Goal: Task Accomplishment & Management: Use online tool/utility

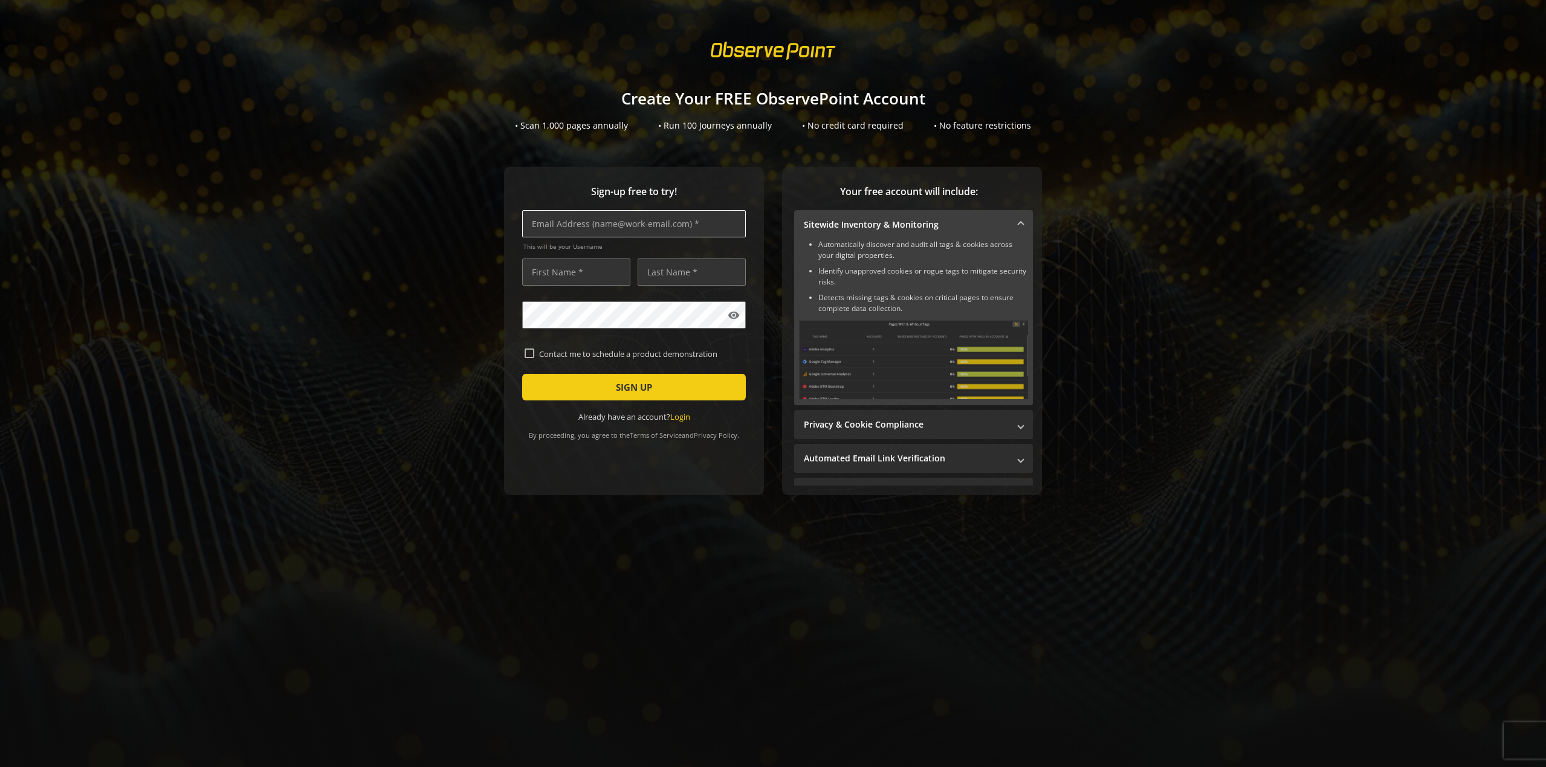
click at [607, 231] on input "text" at bounding box center [634, 223] width 224 height 27
type input "[EMAIL_ADDRESS][DOMAIN_NAME]"
type input "Mario"
type input "[PERSON_NAME]"
click at [1137, 193] on div "Sign-up free to try! [EMAIL_ADDRESS][DOMAIN_NAME] This will be your Username [P…" at bounding box center [773, 355] width 1517 height 377
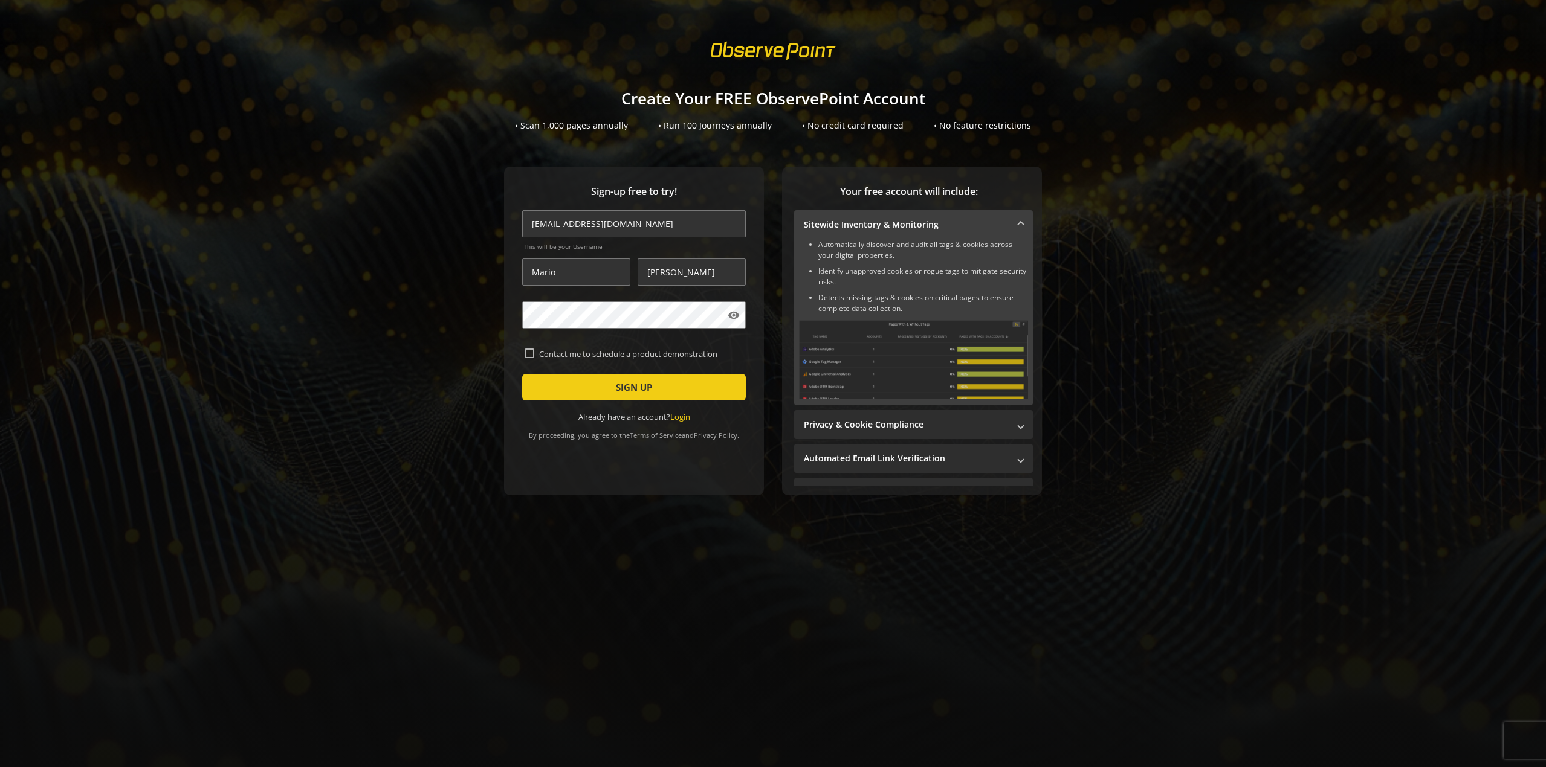
click at [552, 358] on label "Contact me to schedule a product demonstration" at bounding box center [638, 354] width 209 height 11
click at [534, 358] on input "Contact me to schedule a product demonstration" at bounding box center [530, 354] width 10 height 10
click at [552, 358] on label "Contact me to schedule a product demonstration" at bounding box center [638, 354] width 209 height 11
click at [534, 358] on input "Contact me to schedule a product demonstration" at bounding box center [530, 354] width 10 height 10
checkbox input "false"
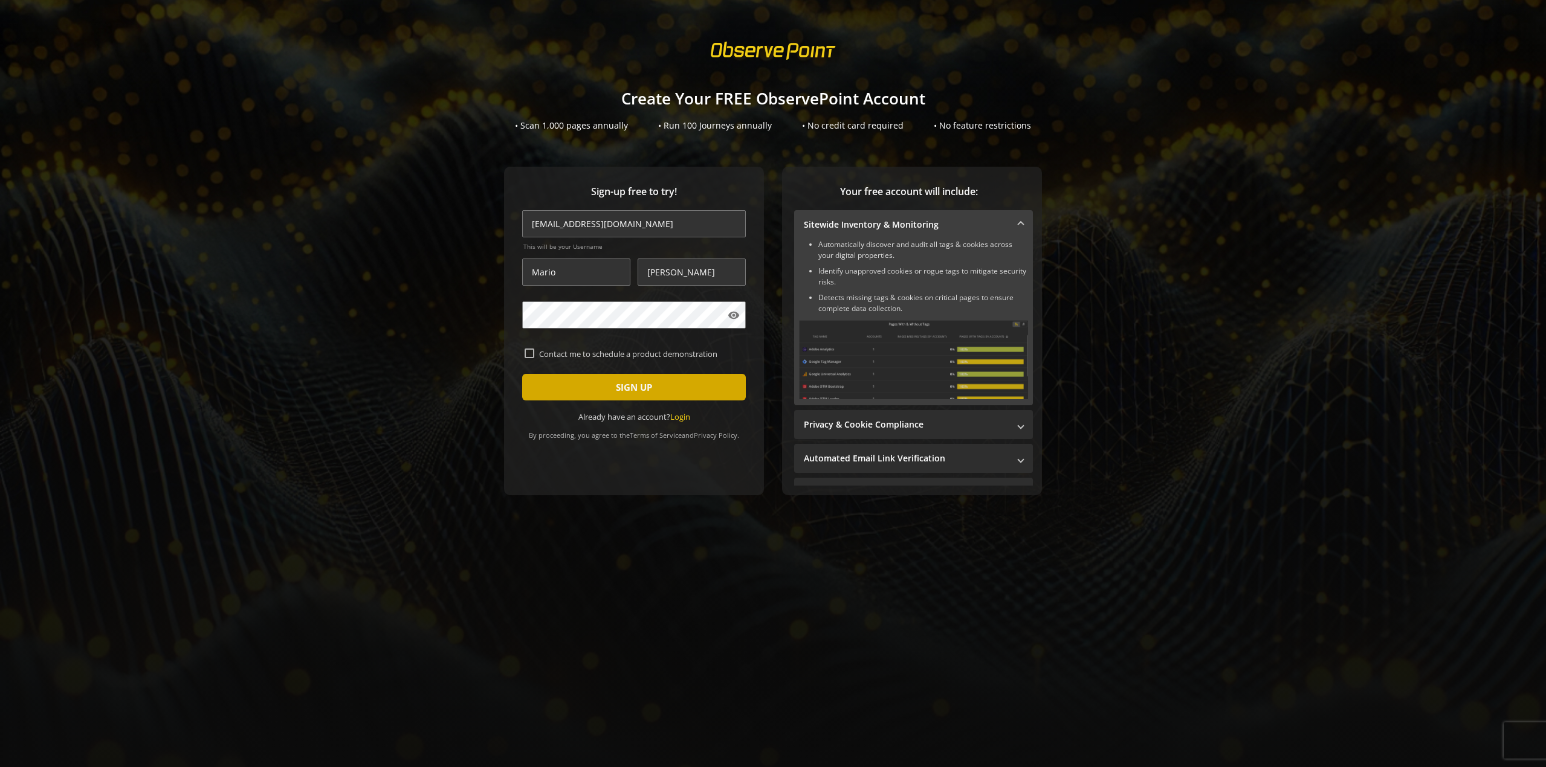
click at [574, 389] on span "submit" at bounding box center [634, 387] width 224 height 29
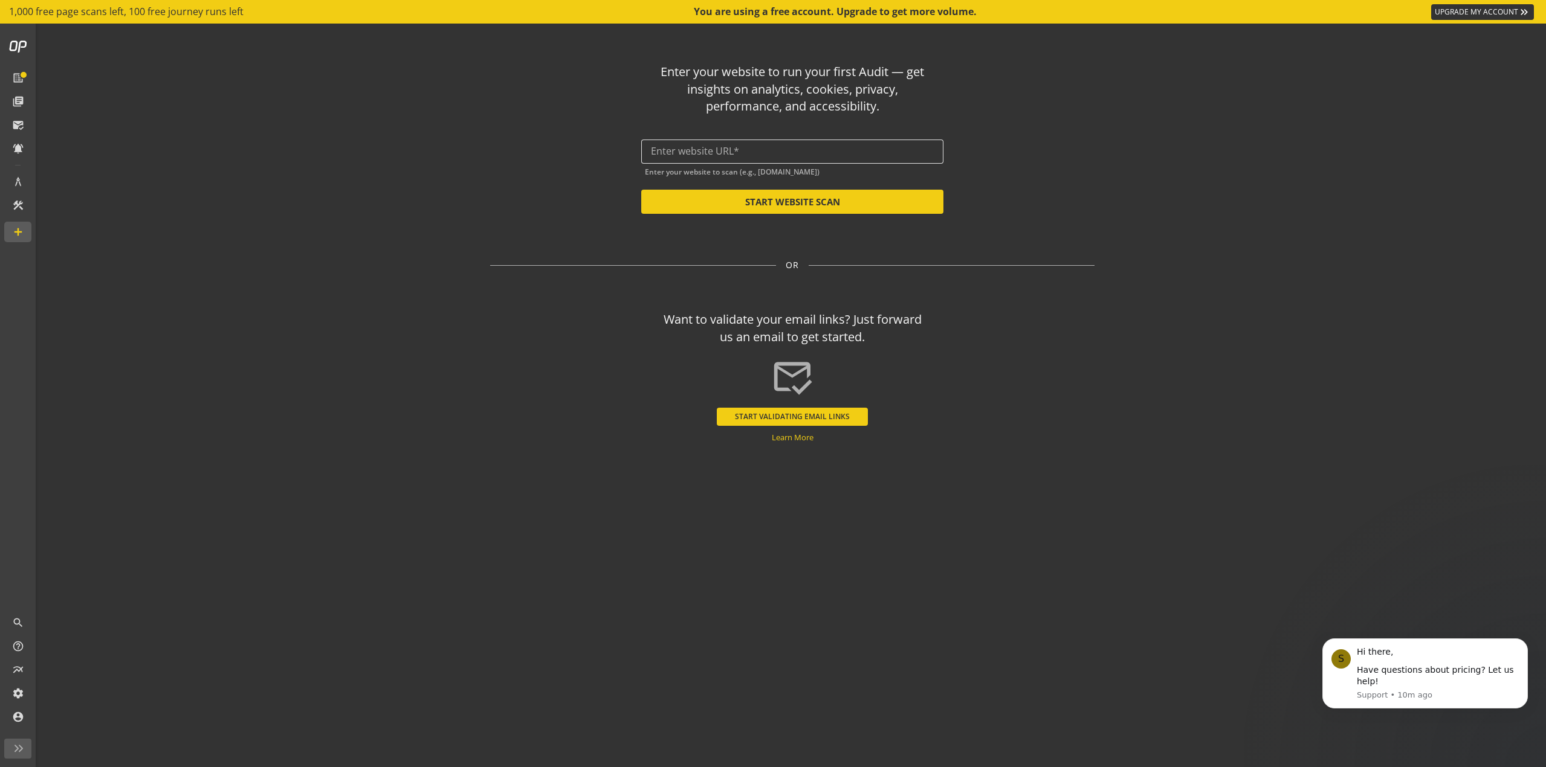
click at [693, 147] on input "text" at bounding box center [792, 151] width 283 height 11
paste input "[URL][DOMAIN_NAME]"
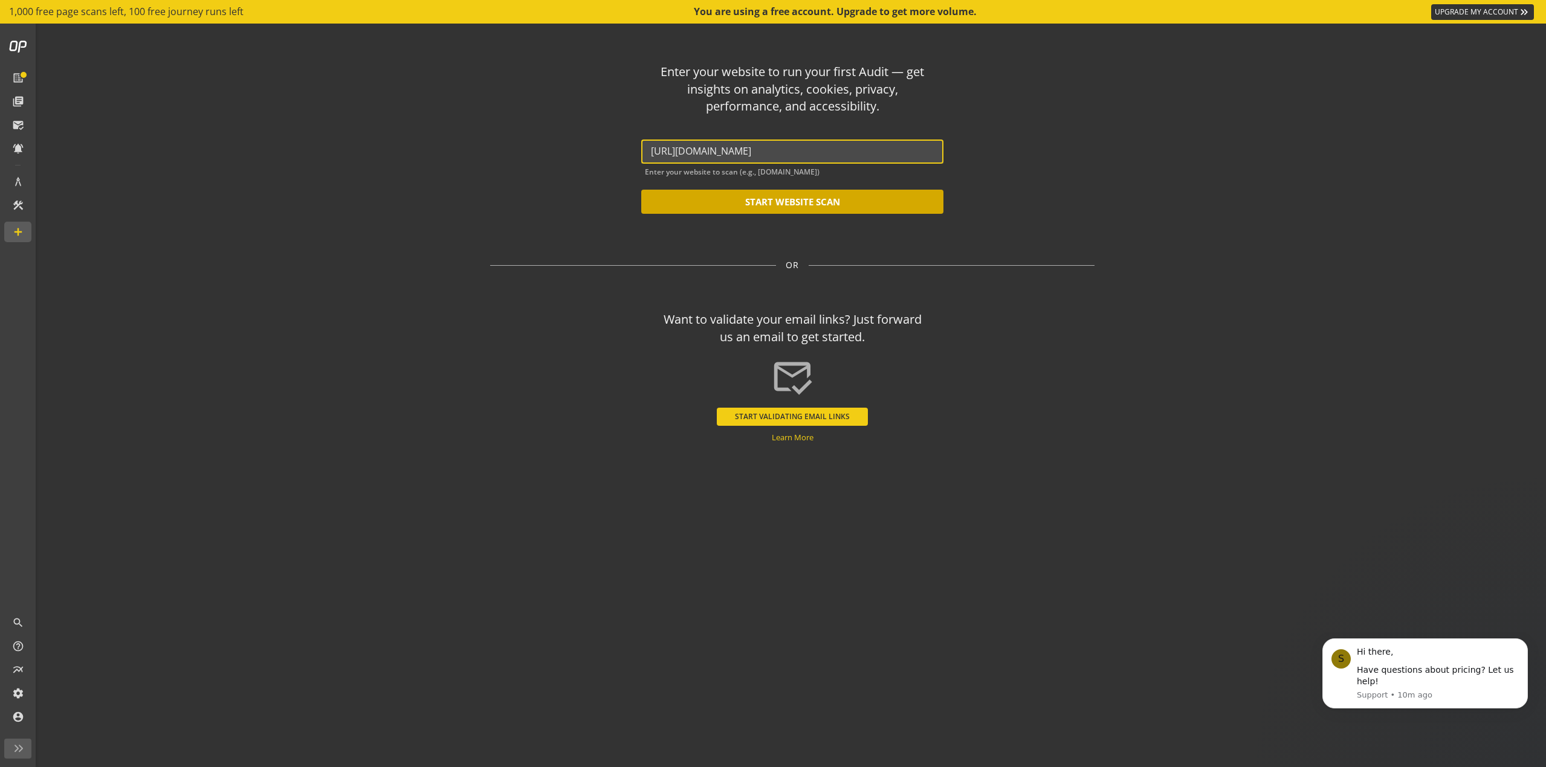
type input "[URL][DOMAIN_NAME]"
click at [817, 206] on button "START WEBSITE SCAN" at bounding box center [792, 202] width 302 height 24
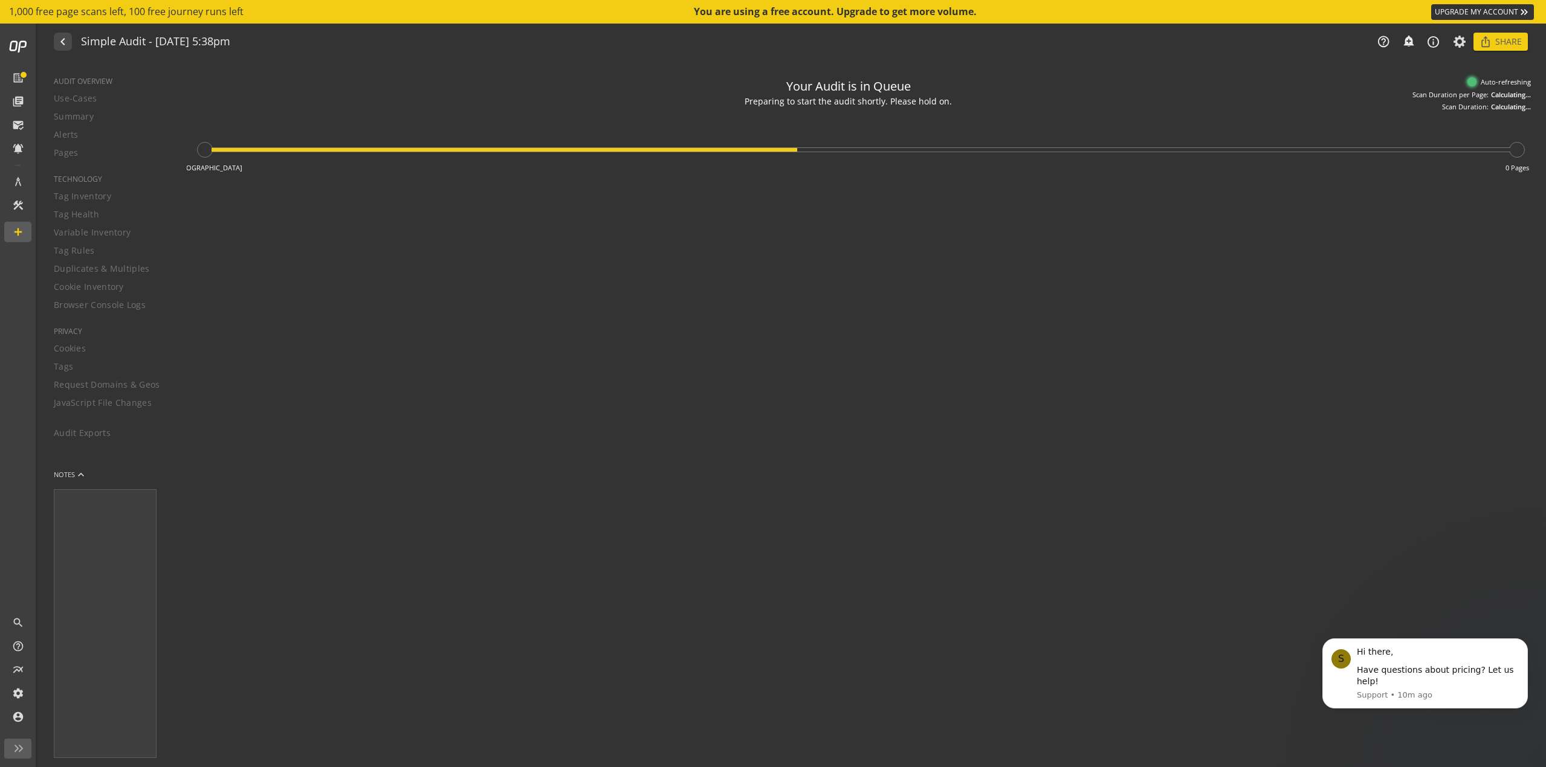
type textarea "Notes can include: -a description of what this audit is validating -changes in …"
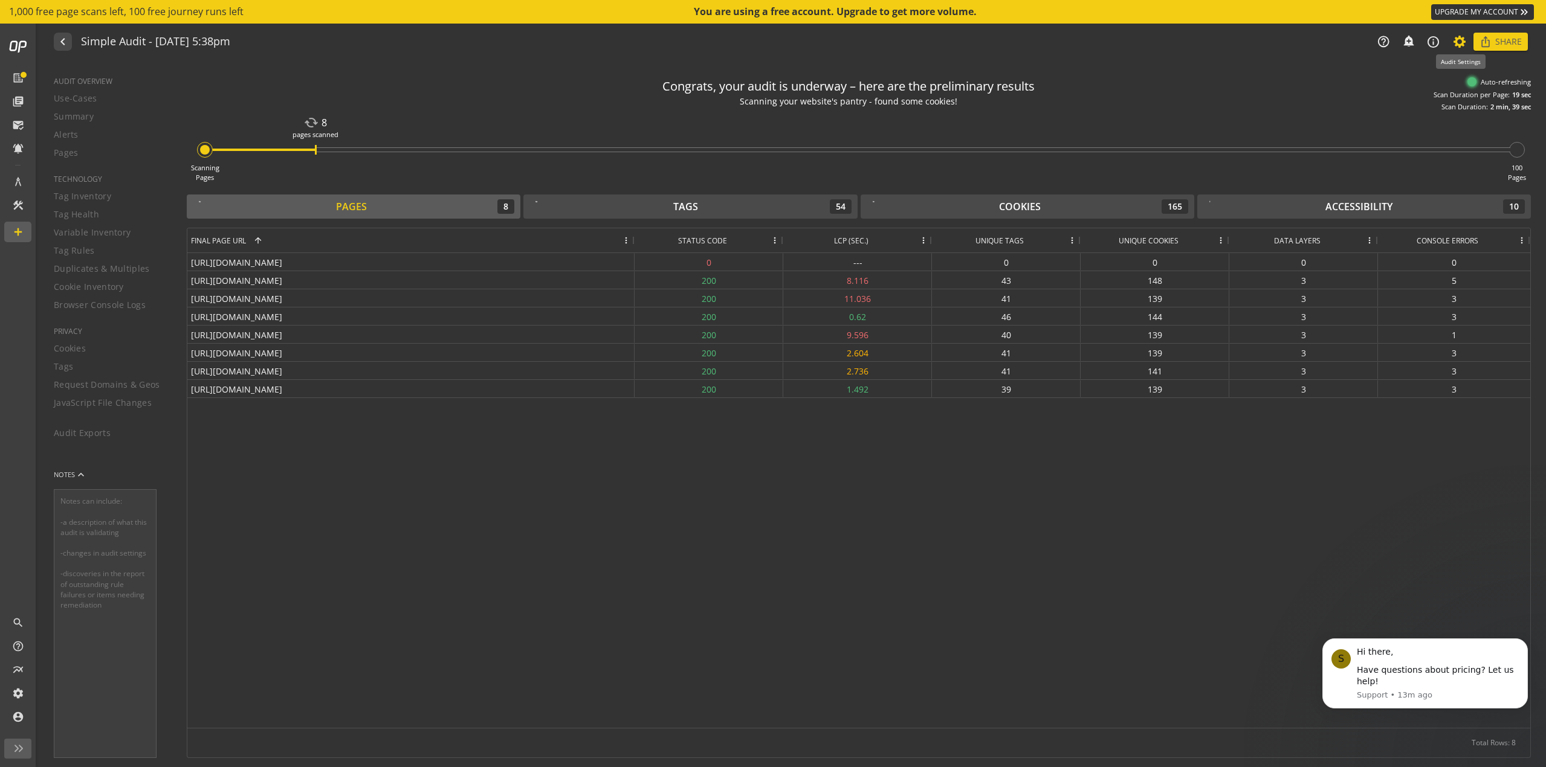
click at [1462, 40] on icon at bounding box center [1459, 41] width 15 height 8
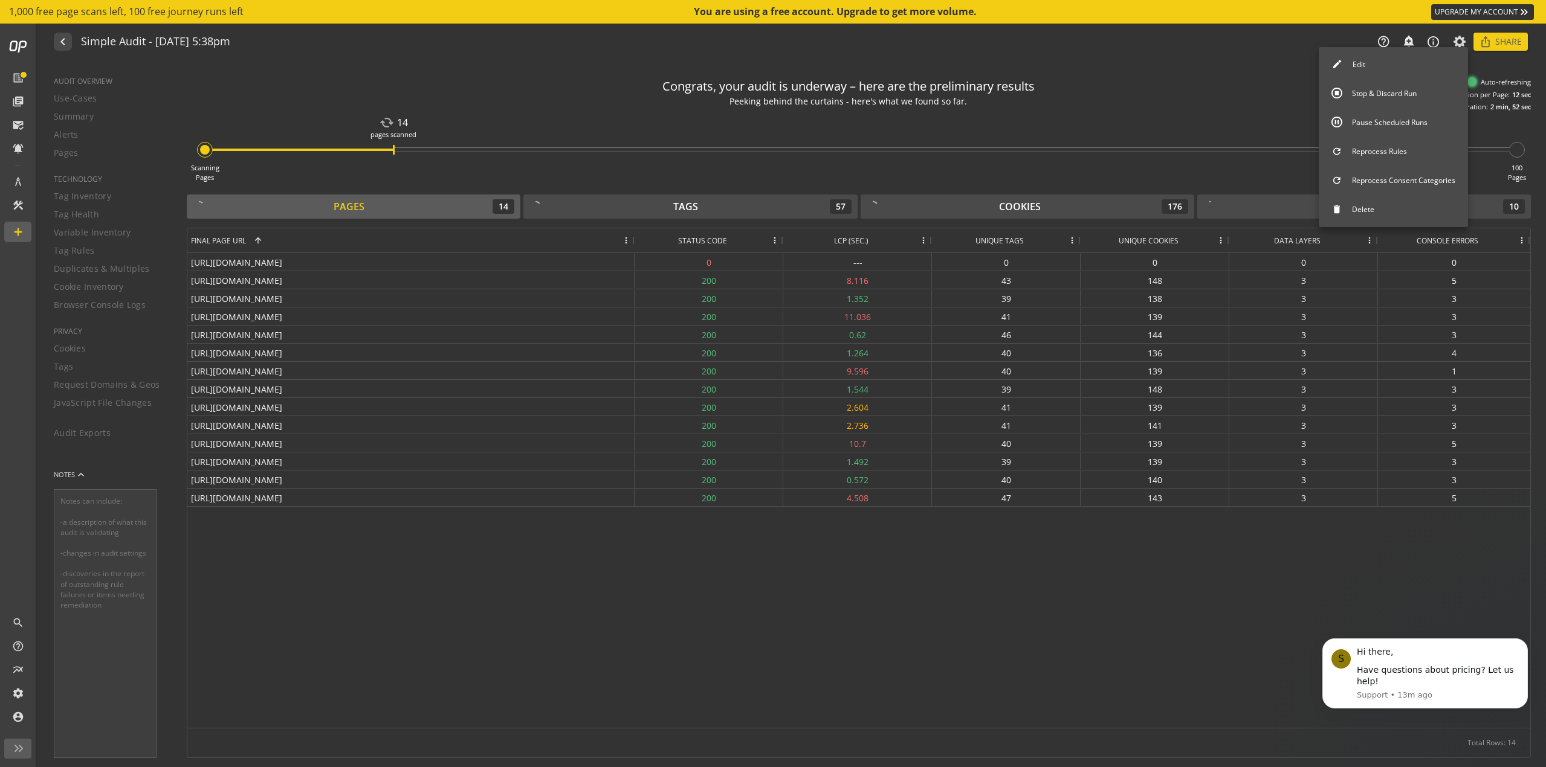
click at [1397, 123] on button "Pause Scheduled Runs" at bounding box center [1393, 122] width 149 height 25
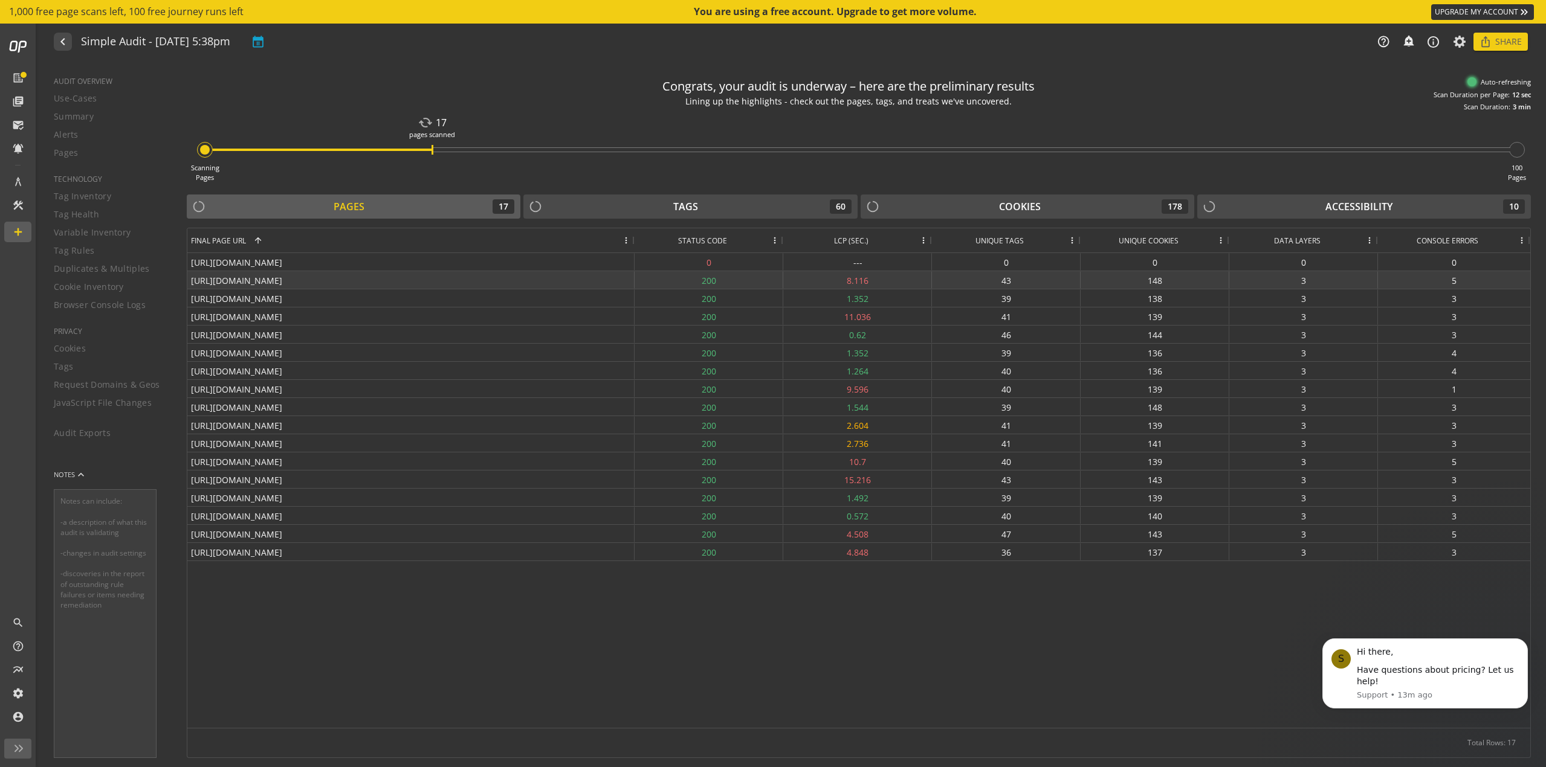
click at [307, 279] on div "[URL][DOMAIN_NAME]" at bounding box center [410, 280] width 447 height 18
click at [425, 123] on mat-icon "cached" at bounding box center [425, 122] width 15 height 15
click at [427, 146] on div "Scanning Pages cached 17 pages scanned 100 Pages" at bounding box center [859, 147] width 1344 height 71
drag, startPoint x: 221, startPoint y: 150, endPoint x: 208, endPoint y: 153, distance: 12.3
click at [215, 152] on div "cached 17 pages scanned" at bounding box center [861, 149] width 1297 height 5
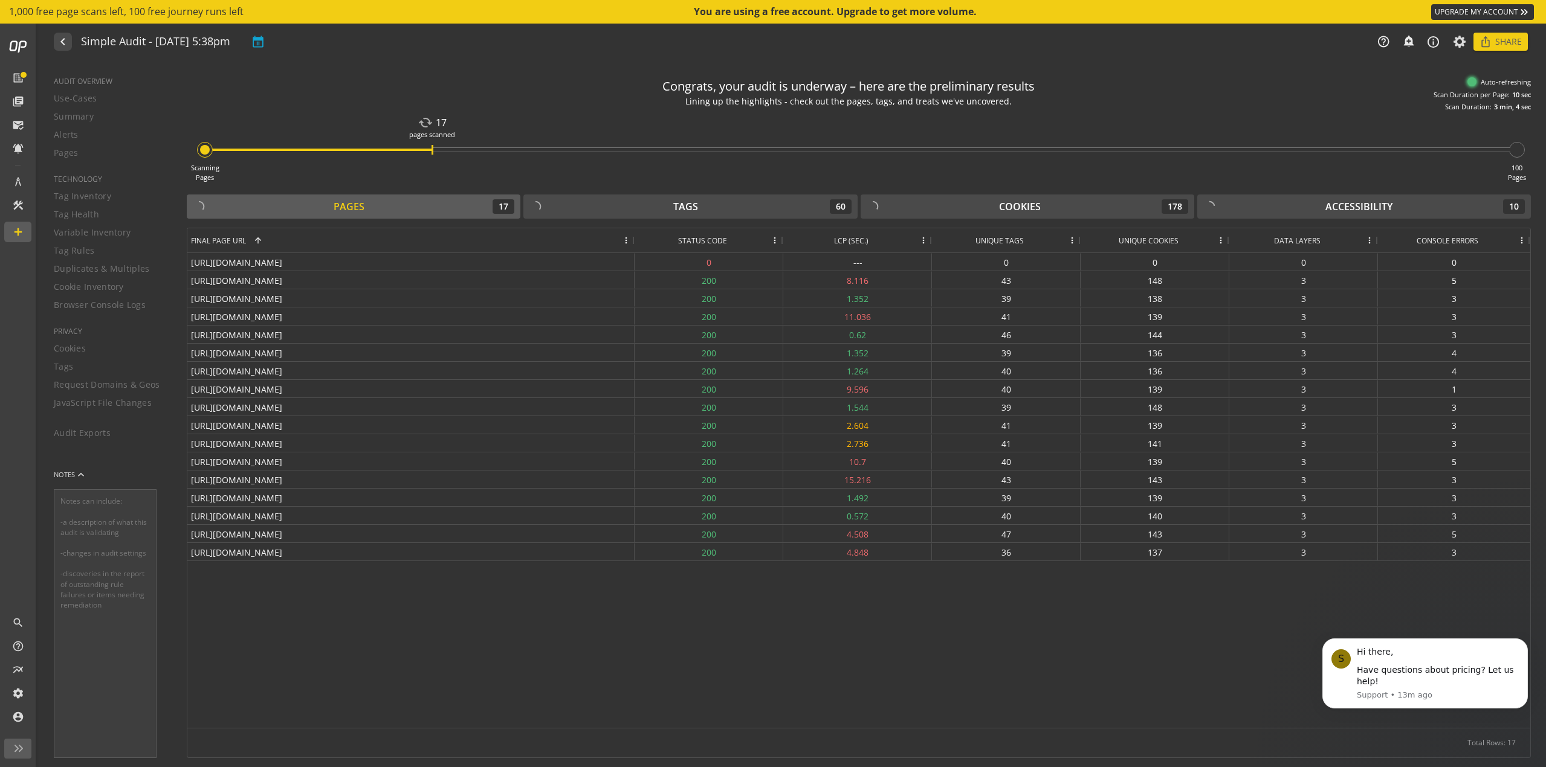
click at [204, 153] on div at bounding box center [205, 150] width 10 height 10
click at [1440, 97] on div "Scan Duration per Page:" at bounding box center [1471, 95] width 76 height 10
click at [1479, 82] on div "Auto-refreshing" at bounding box center [1498, 82] width 63 height 10
click at [1515, 152] on div at bounding box center [1517, 150] width 16 height 16
click at [1511, 175] on div "100 Pages" at bounding box center [1517, 172] width 18 height 19
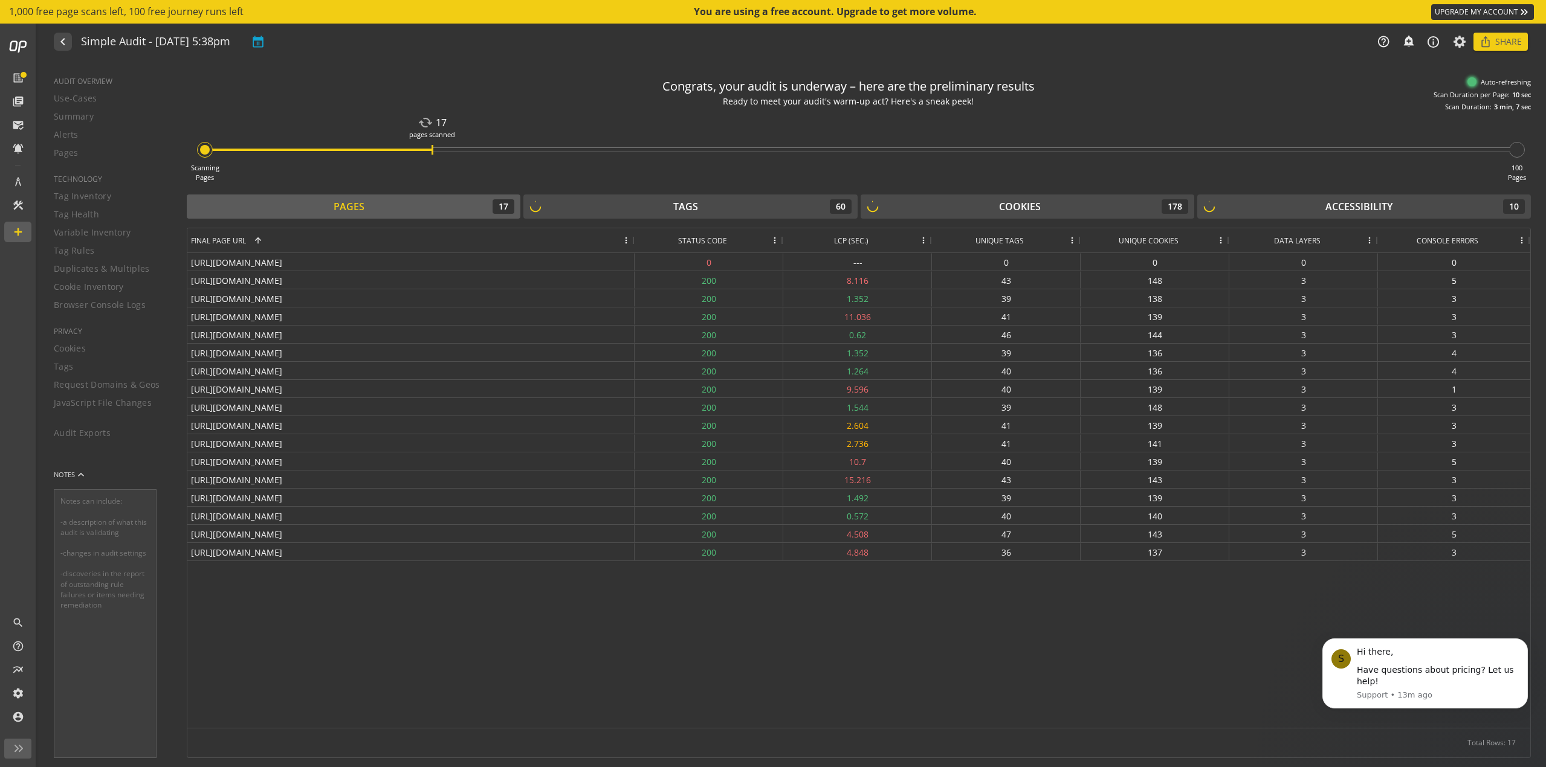
drag, startPoint x: 1475, startPoint y: 87, endPoint x: 1470, endPoint y: 62, distance: 26.0
click at [1475, 85] on div "Auto-refreshing Scan Duration per Page: 10 sec Scan Duration: 3 min, 7 sec" at bounding box center [1470, 94] width 121 height 34
click at [1464, 43] on icon at bounding box center [1459, 41] width 15 height 8
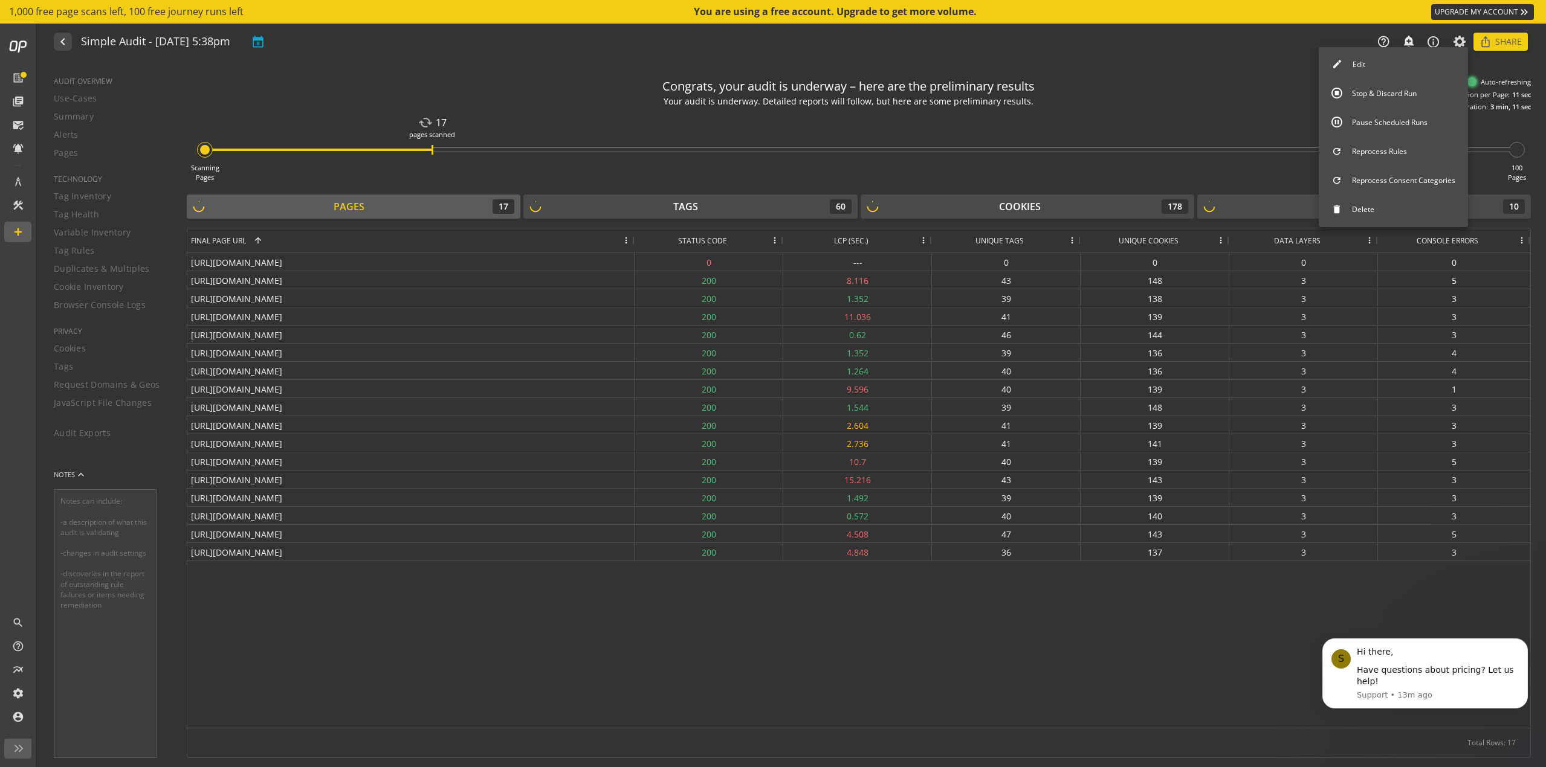
click at [1516, 95] on div at bounding box center [773, 383] width 1546 height 767
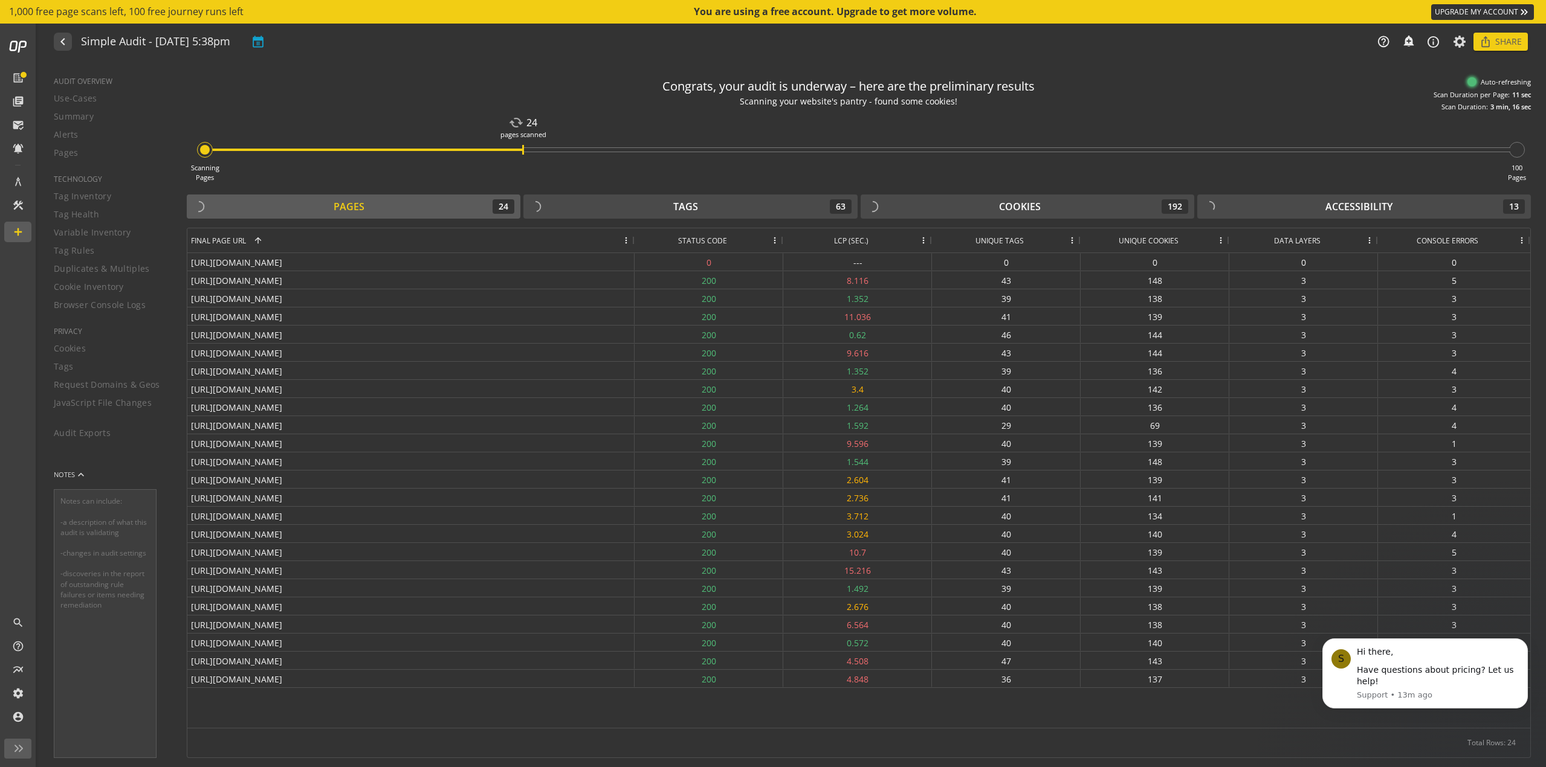
click at [1464, 90] on div "Scan Duration per Page:" at bounding box center [1471, 95] width 76 height 10
click at [1495, 154] on div "Scanning Pages cached 24 pages scanned 100 Pages" at bounding box center [859, 147] width 1344 height 71
click at [1525, 155] on progress-bar-node "100 Pages" at bounding box center [1520, 150] width 22 height 16
click at [1514, 154] on div at bounding box center [1517, 150] width 16 height 16
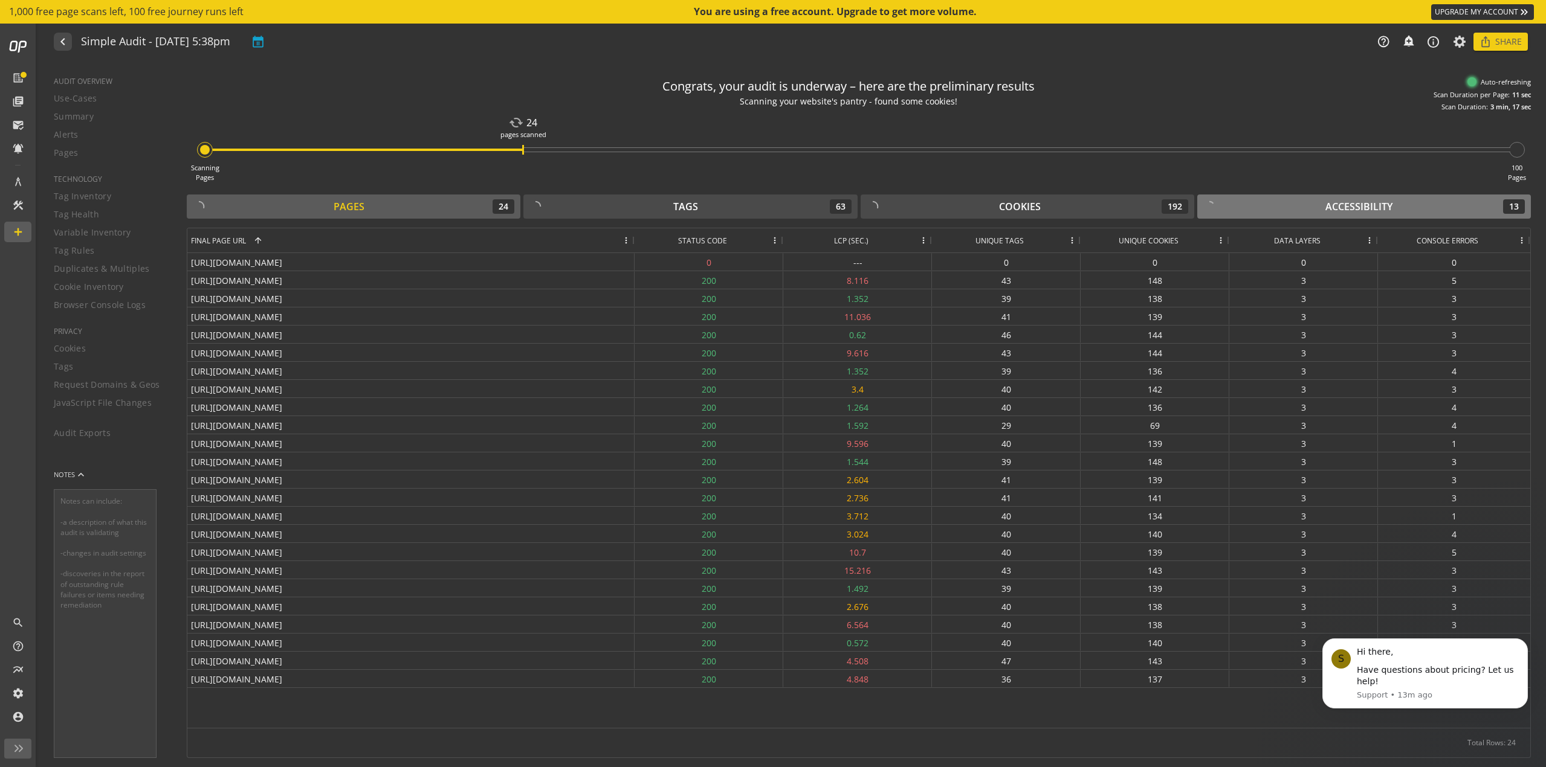
drag, startPoint x: 1501, startPoint y: 195, endPoint x: 1499, endPoint y: 201, distance: 6.5
click at [1501, 196] on button "Accessibility 13" at bounding box center [1364, 207] width 334 height 24
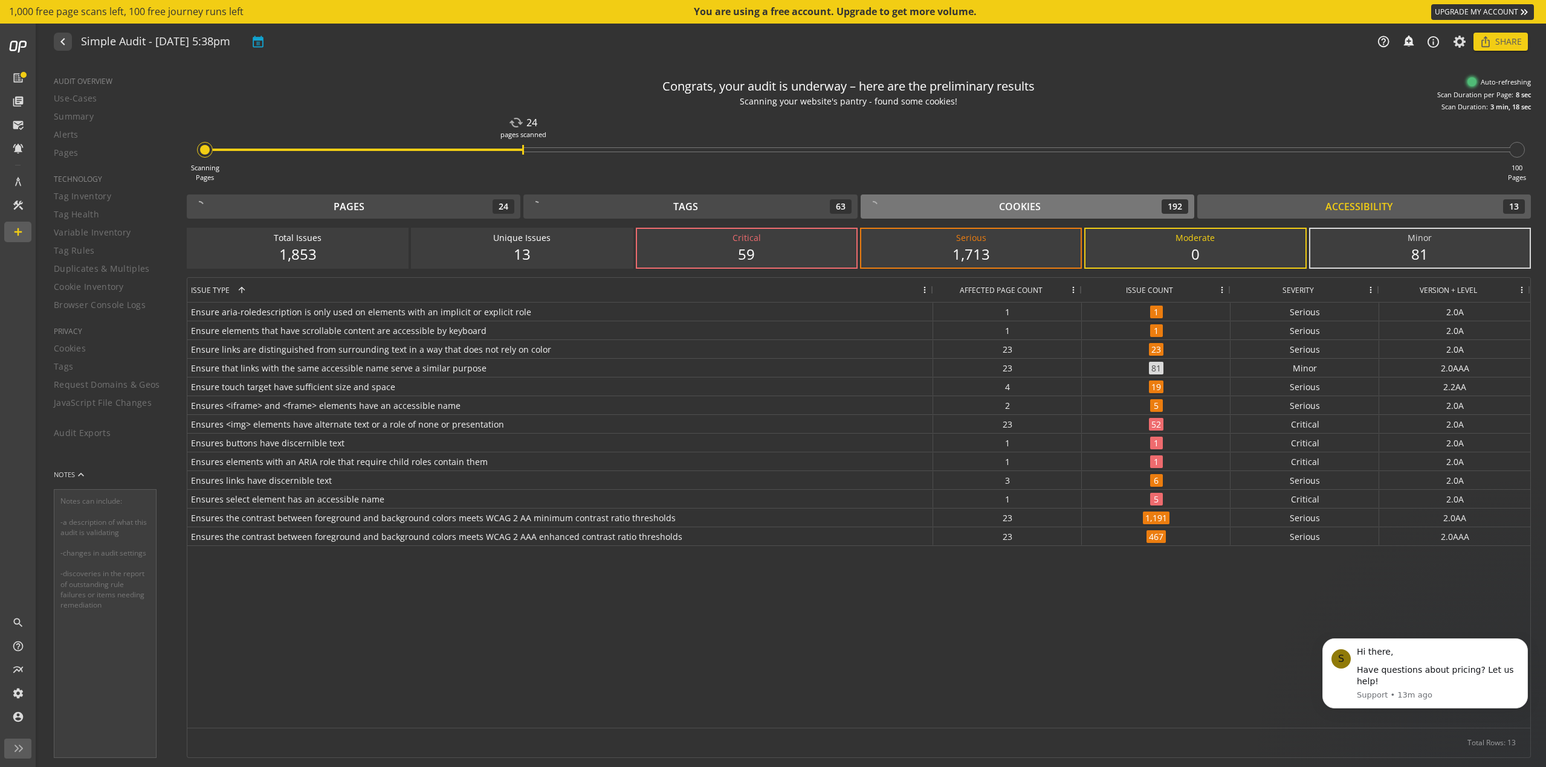
click at [969, 207] on div "Cookies 192" at bounding box center [1028, 206] width 322 height 15
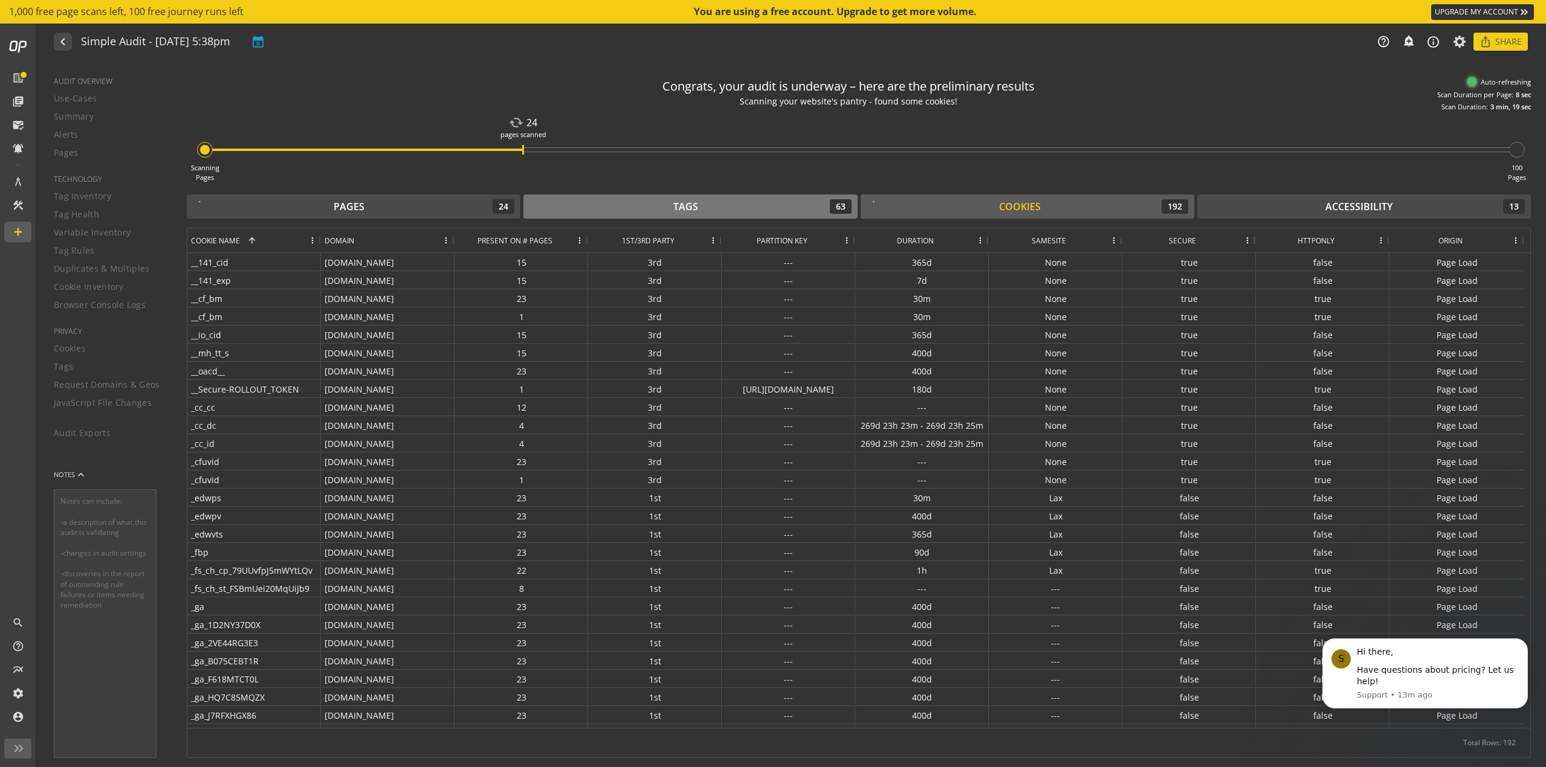
click at [741, 209] on div "Tags 63" at bounding box center [690, 206] width 322 height 15
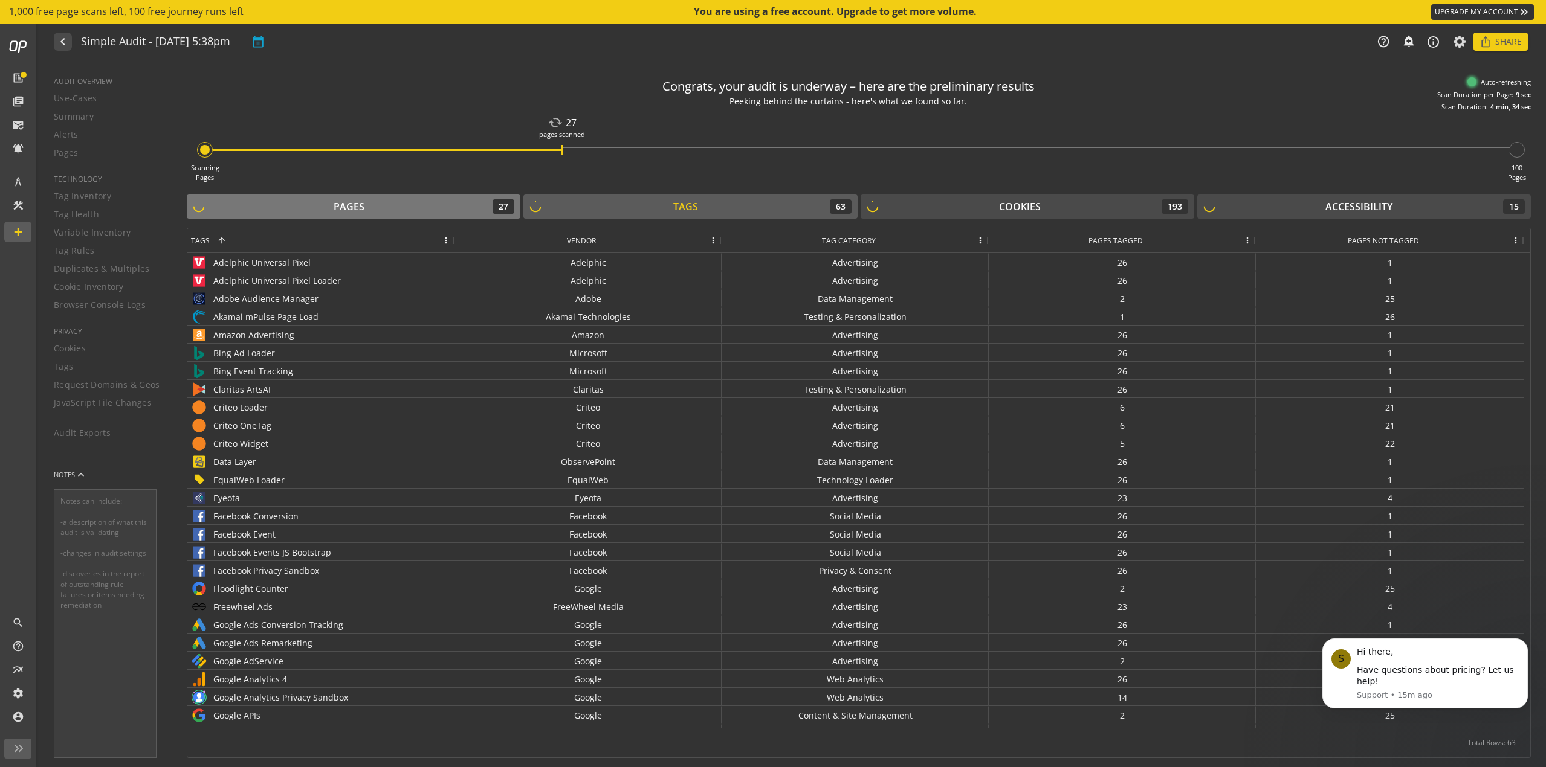
click at [379, 206] on div "Pages 27" at bounding box center [354, 206] width 322 height 15
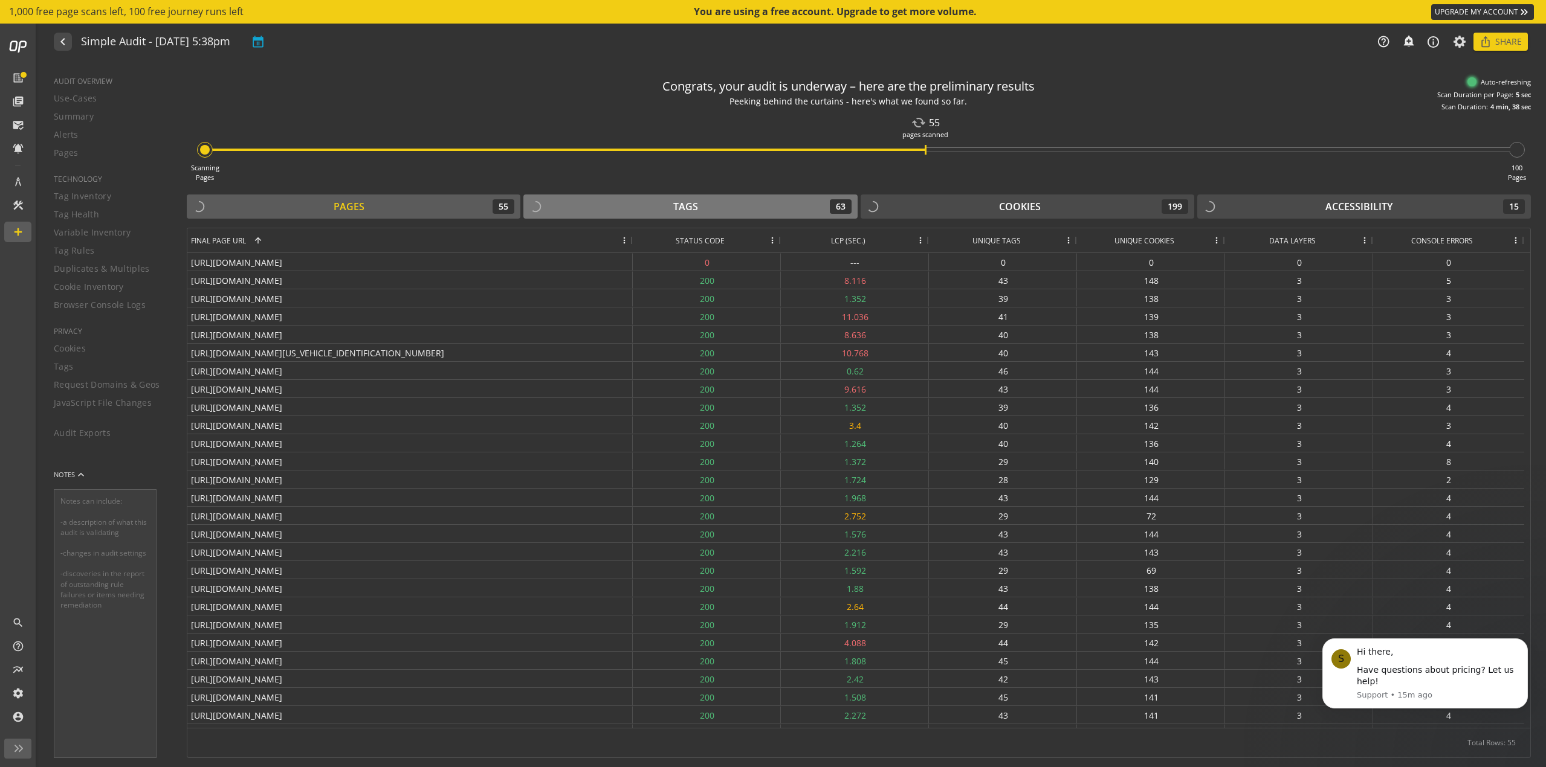
click at [596, 204] on div "Tags 63" at bounding box center [690, 206] width 322 height 15
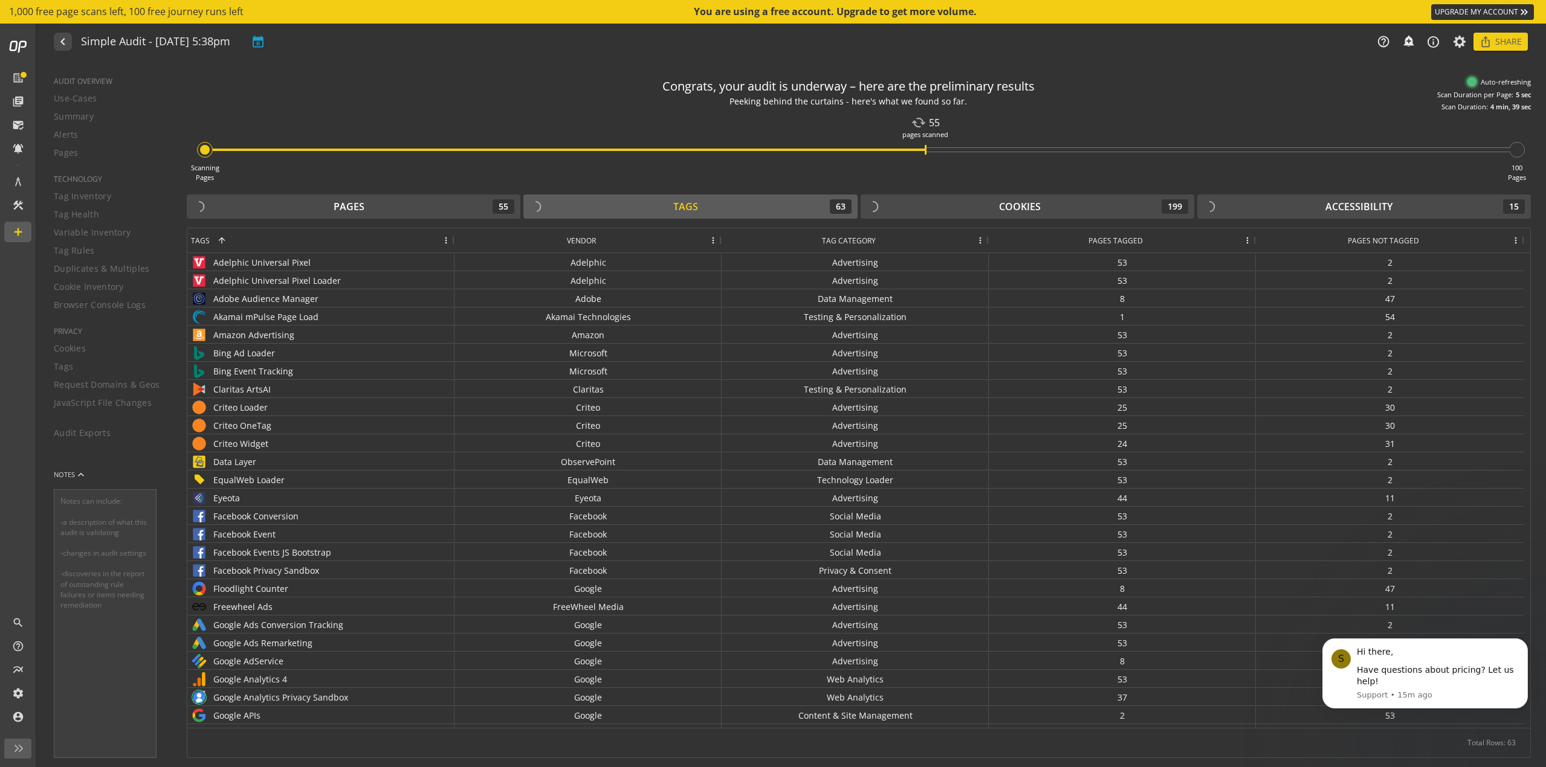
click at [929, 139] on div "pages scanned" at bounding box center [925, 135] width 46 height 10
click at [932, 122] on div "cached 55" at bounding box center [925, 122] width 28 height 15
click at [955, 80] on div "Congrats, your audit is underway – here are the preliminary results" at bounding box center [848, 87] width 372 height 18
click at [1470, 86] on div "Auto-refreshing" at bounding box center [1498, 82] width 63 height 10
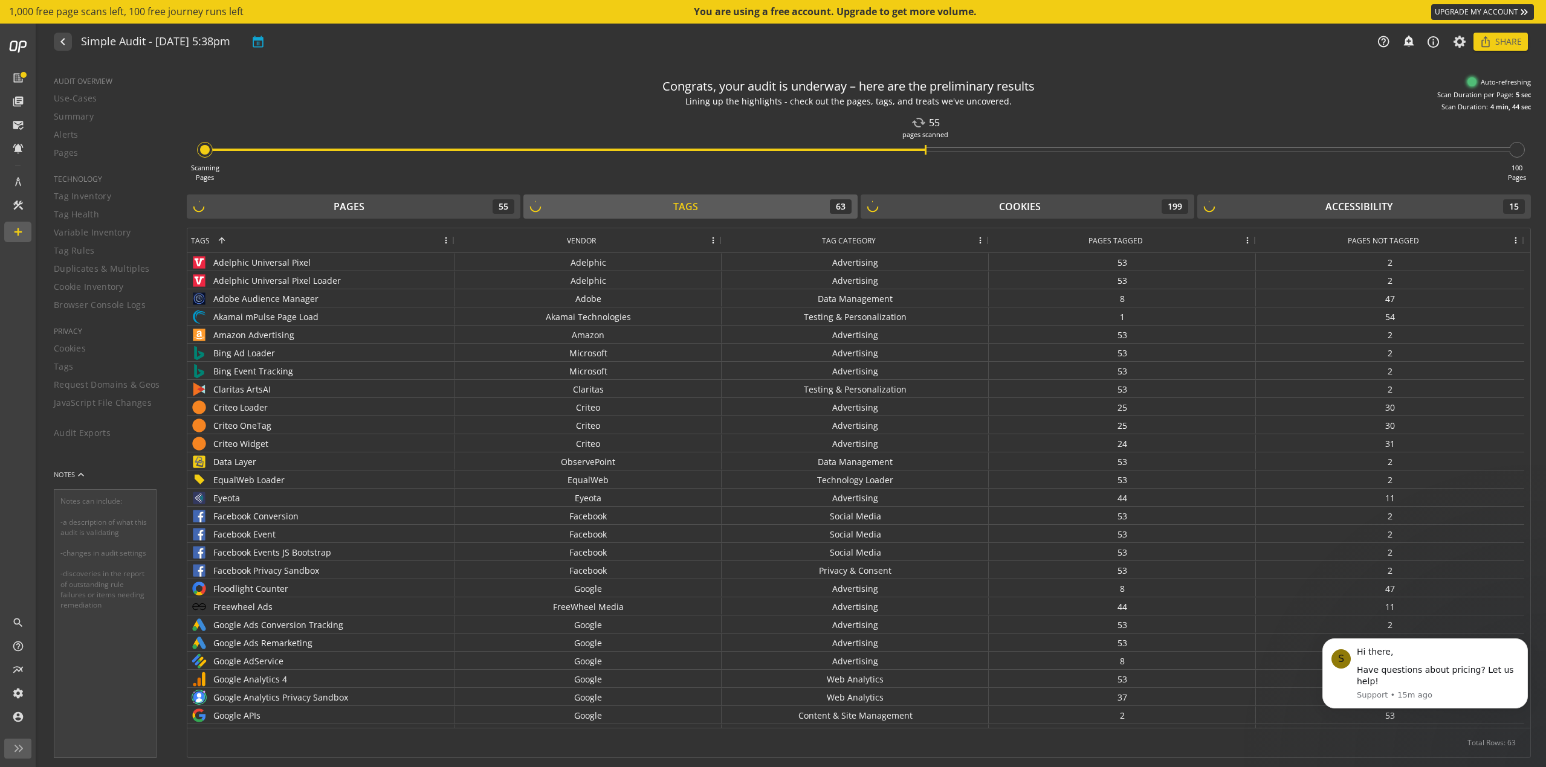
drag, startPoint x: 1501, startPoint y: 102, endPoint x: 1502, endPoint y: 92, distance: 10.4
click at [1501, 101] on div "Auto-refreshing Scan Duration per Page: 5 sec Scan Duration: 4 min, 44 sec" at bounding box center [1470, 94] width 121 height 34
click at [1502, 87] on div "Auto-refreshing Scan Duration per Page: 5 sec Scan Duration: 4 min, 45 sec" at bounding box center [1470, 94] width 121 height 34
click at [1458, 43] on icon at bounding box center [1459, 41] width 15 height 8
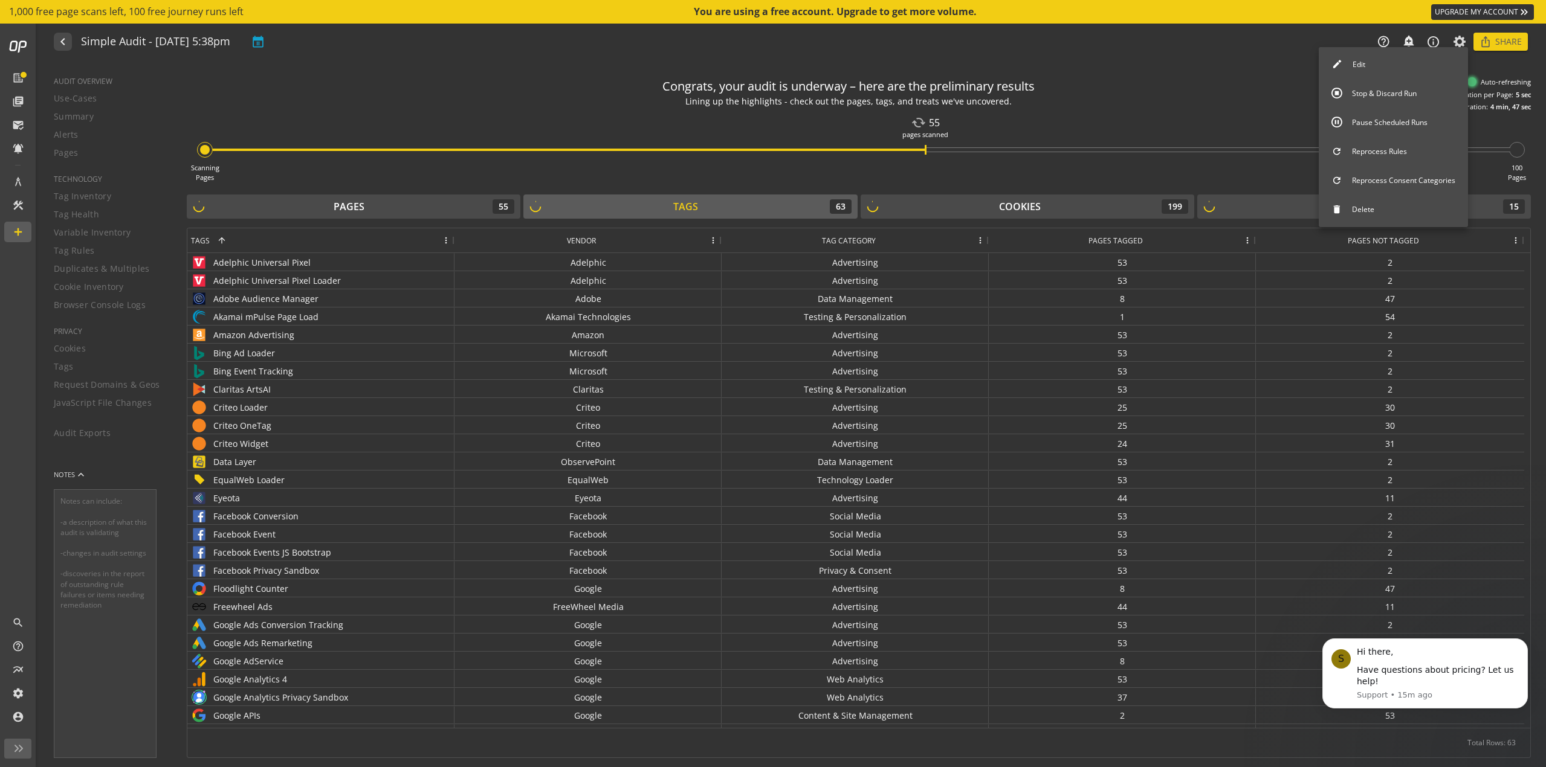
click at [1401, 65] on button "Edit" at bounding box center [1393, 64] width 149 height 25
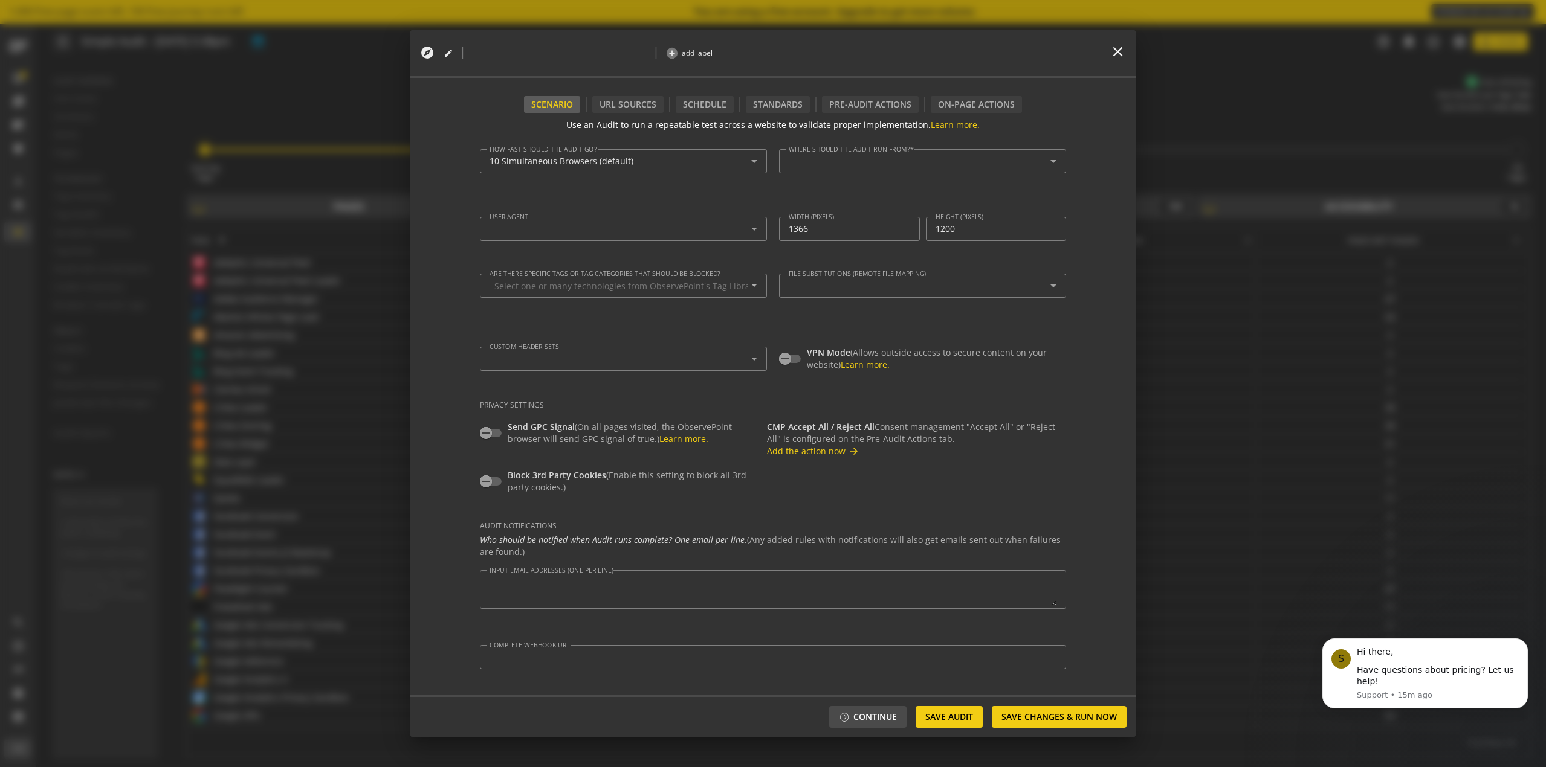
type textarea "[EMAIL_ADDRESS][DOMAIN_NAME]"
click at [1117, 45] on mat-icon "close" at bounding box center [1118, 52] width 16 height 16
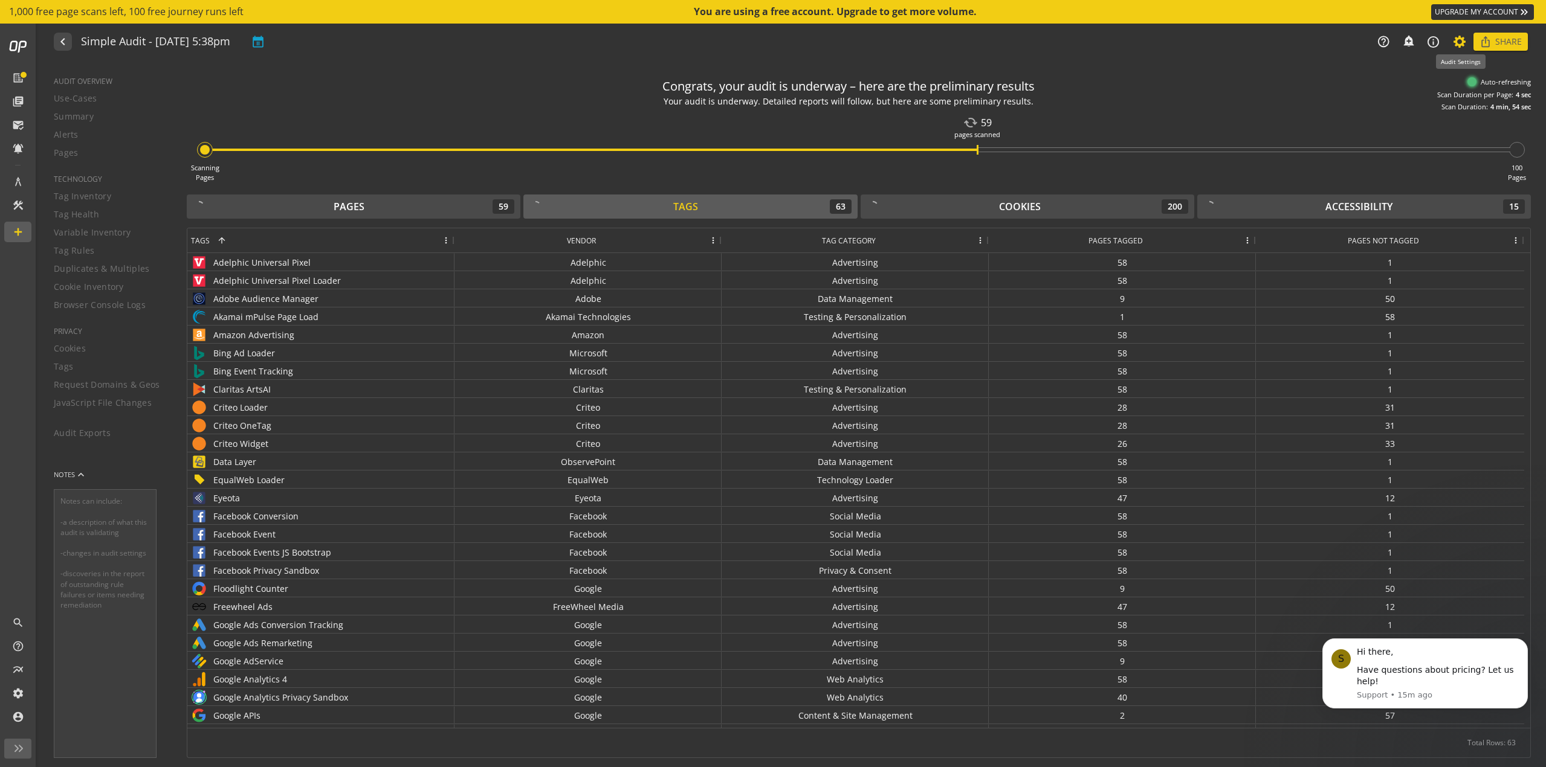
click at [1459, 44] on icon at bounding box center [1459, 41] width 15 height 8
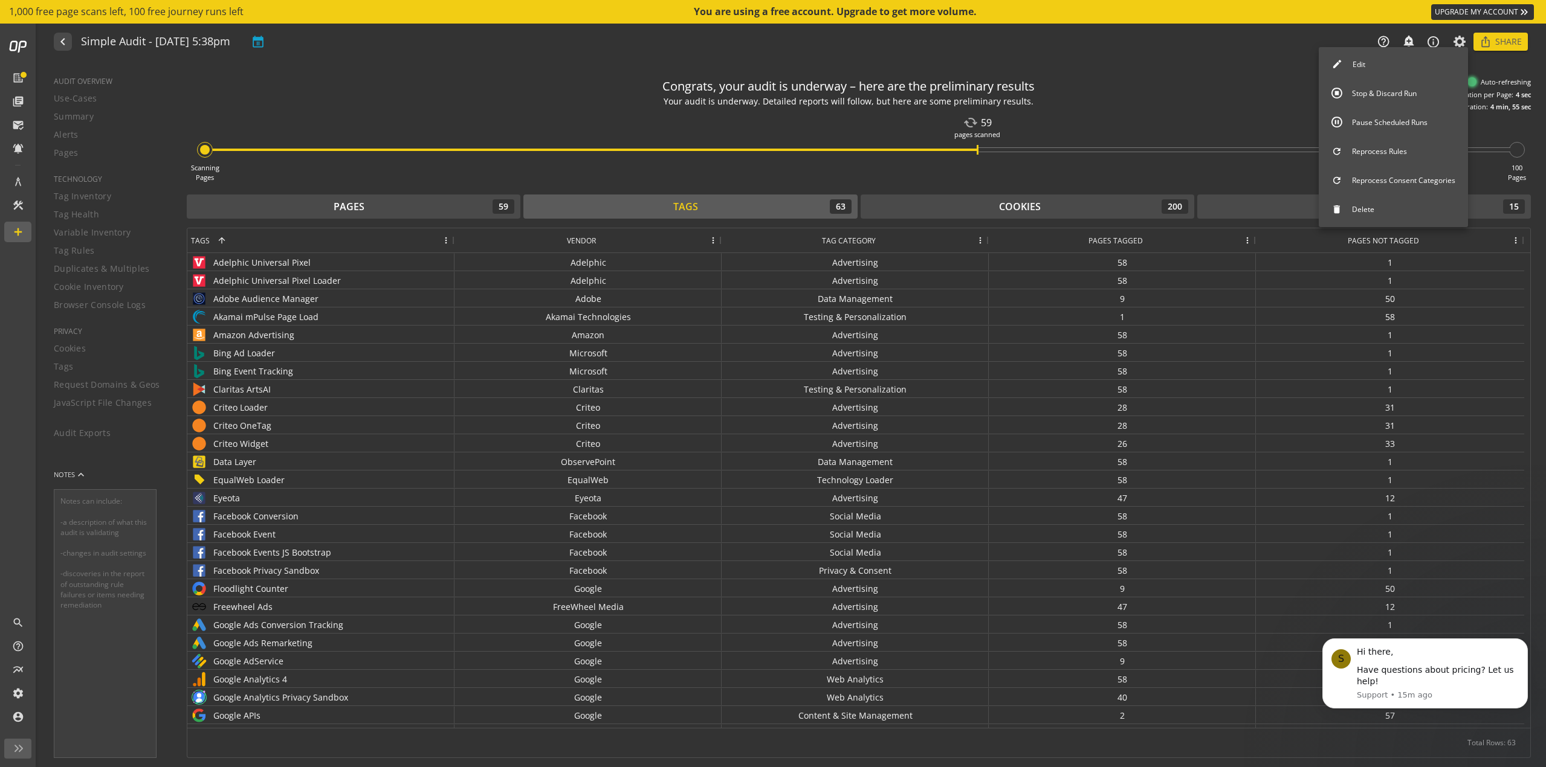
click at [1393, 100] on button "Stop & Discard Run" at bounding box center [1393, 93] width 149 height 25
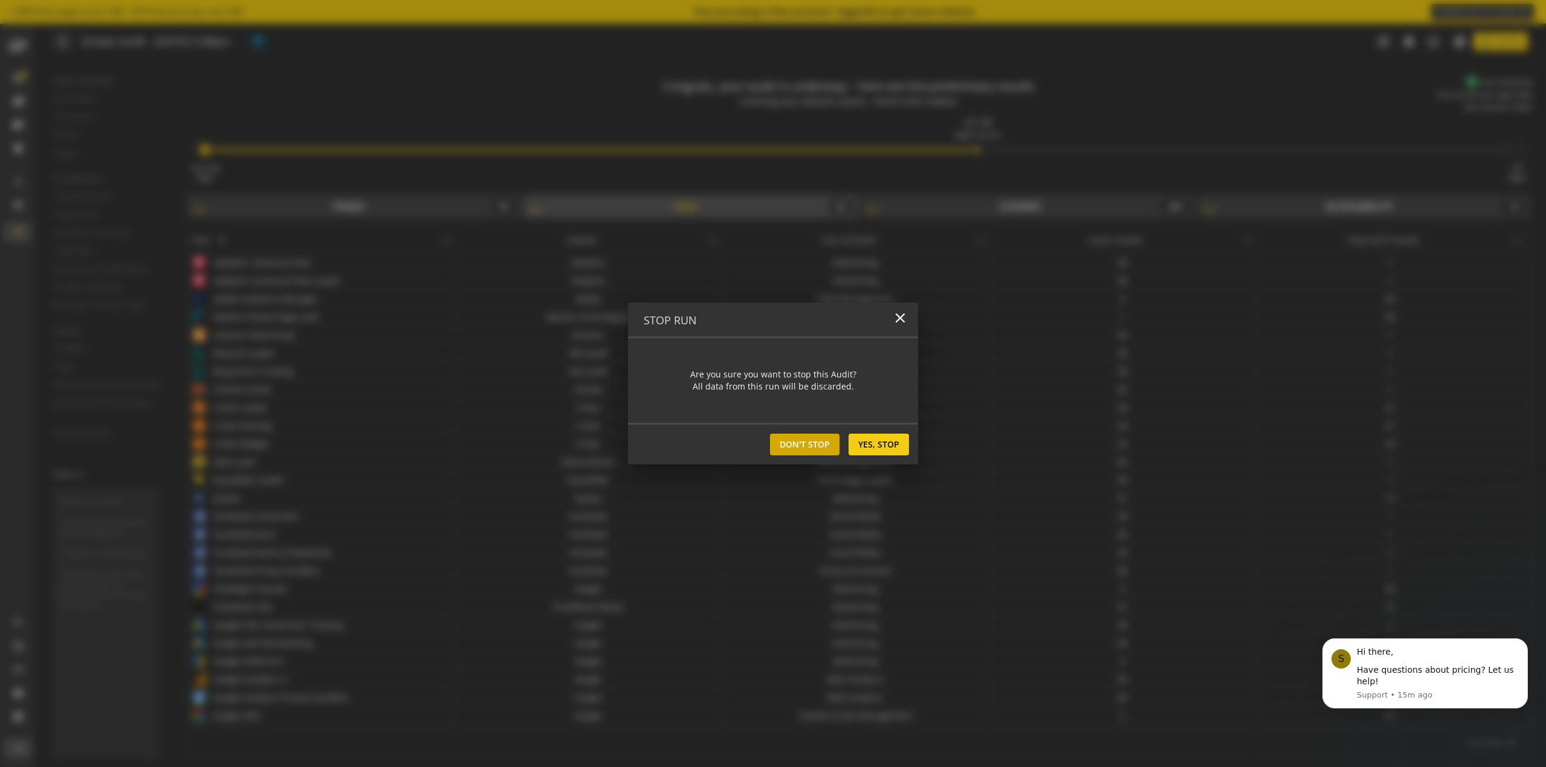
click at [822, 442] on span "Don't Stop" at bounding box center [805, 445] width 50 height 22
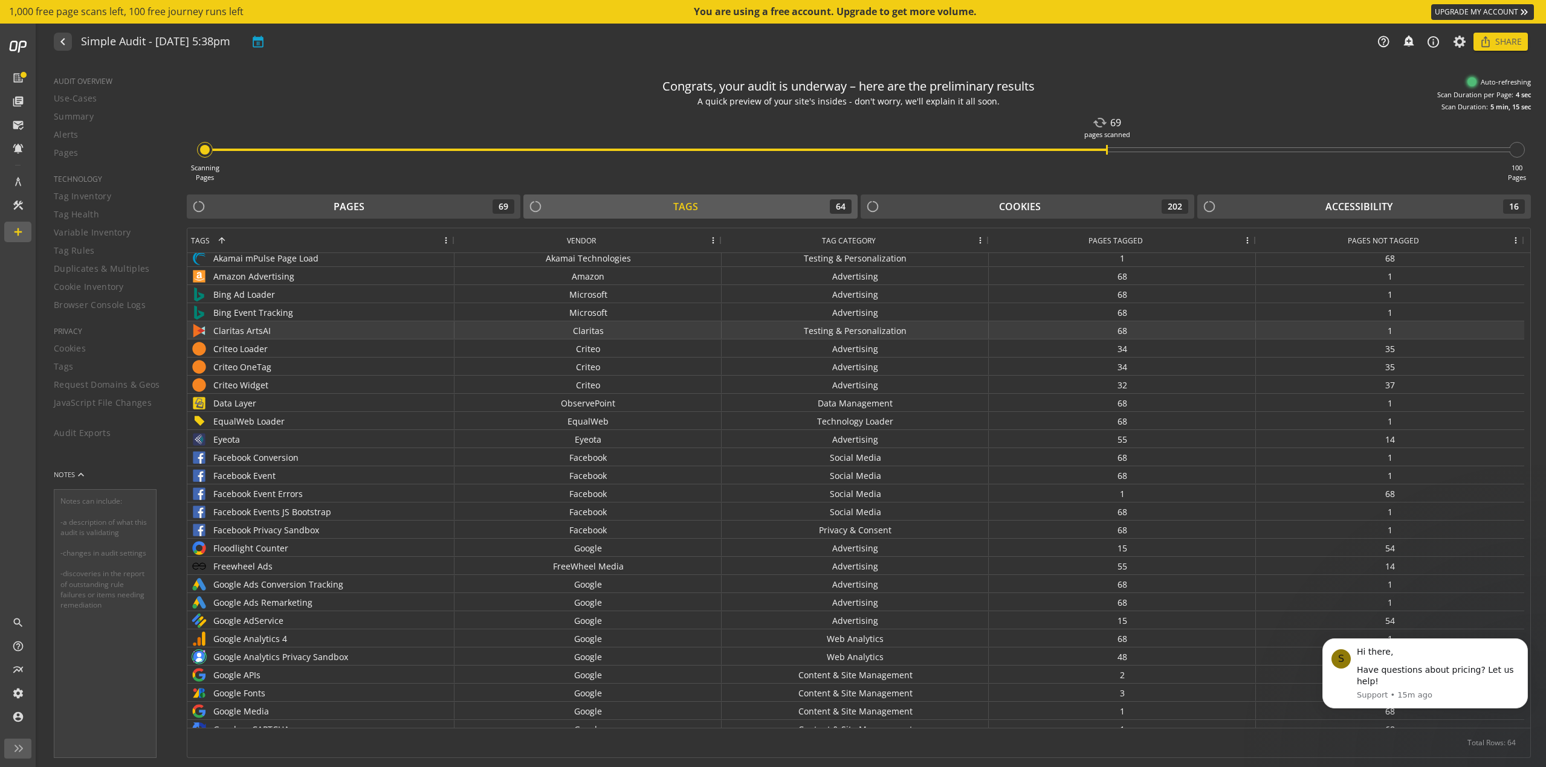
scroll to position [60, 0]
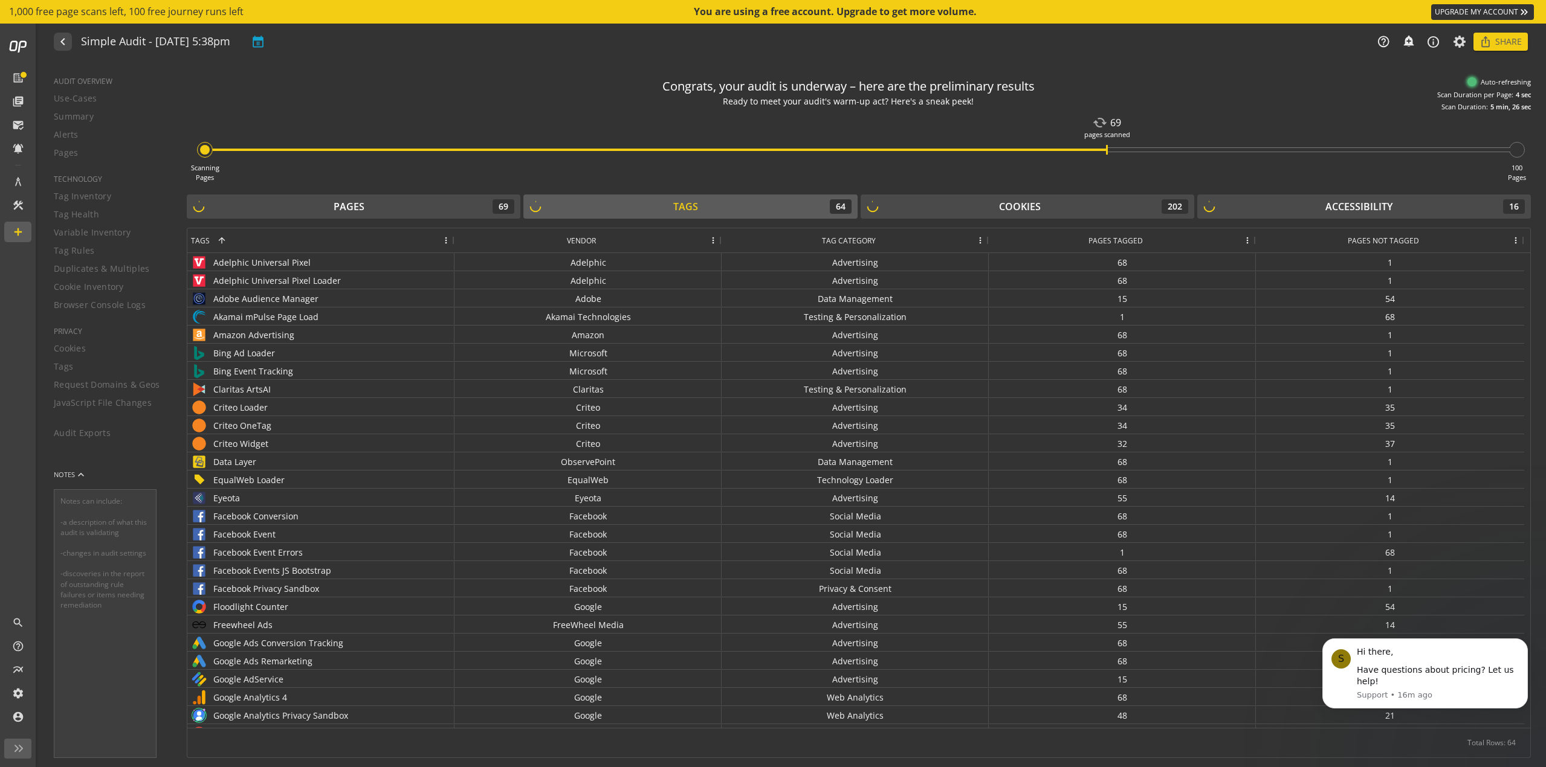
click at [1109, 236] on span "Pages Tagged" at bounding box center [1115, 241] width 54 height 10
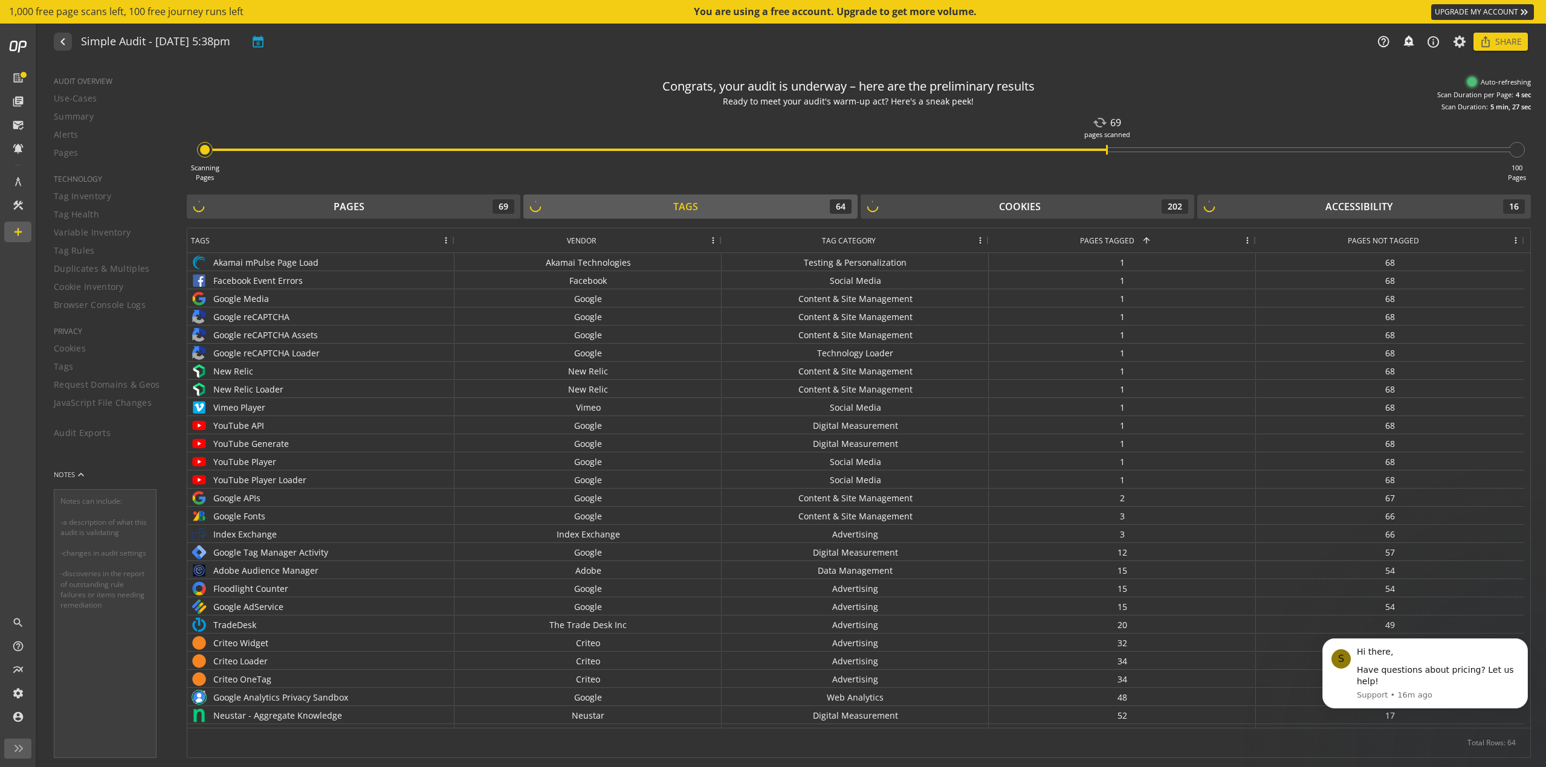
click at [1109, 236] on span "Pages Tagged" at bounding box center [1107, 241] width 54 height 10
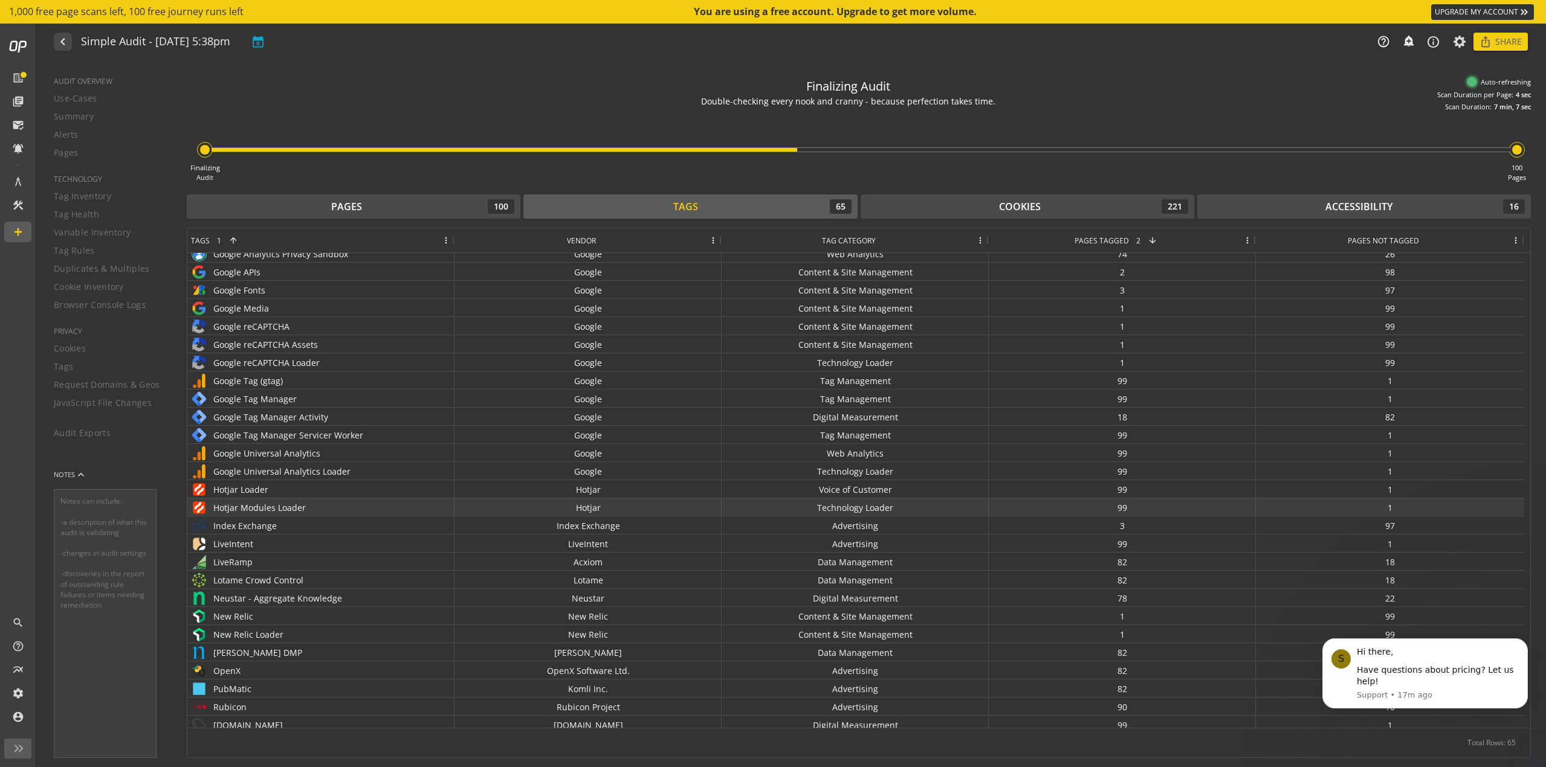
scroll to position [361, 0]
